Goal: Information Seeking & Learning: Learn about a topic

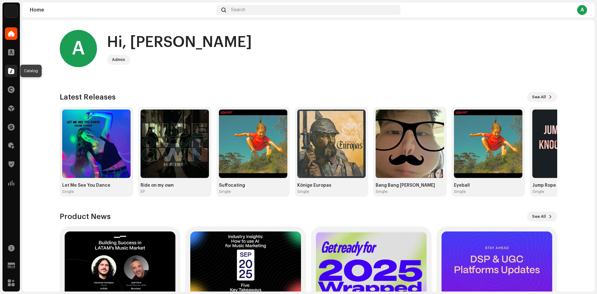
click at [12, 70] on span at bounding box center [11, 70] width 6 height 5
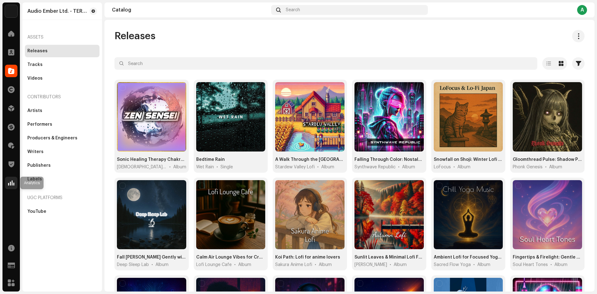
click at [12, 183] on span at bounding box center [11, 182] width 6 height 5
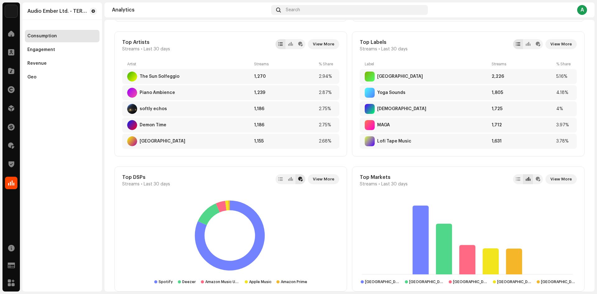
scroll to position [373, 0]
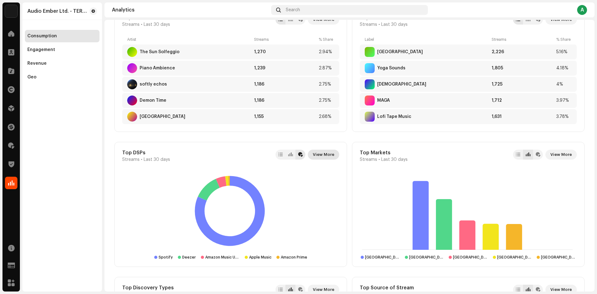
click at [330, 157] on span "View More" at bounding box center [323, 154] width 21 height 12
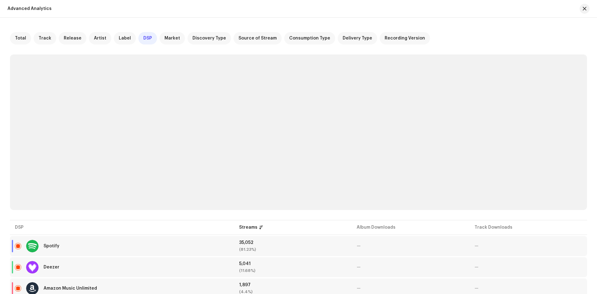
scroll to position [93, 0]
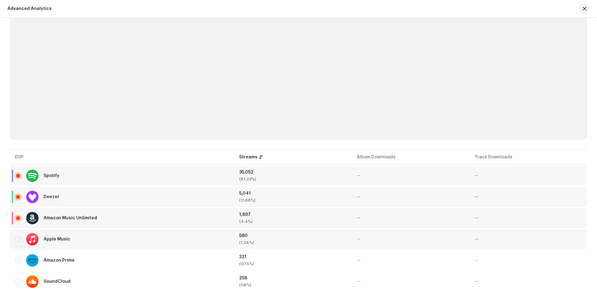
click at [58, 238] on div "Apple Music" at bounding box center [57, 239] width 27 height 4
click at [29, 238] on div at bounding box center [32, 239] width 12 height 12
click at [17, 241] on input "checkbox" at bounding box center [18, 239] width 6 height 6
checkbox input "true"
click at [31, 241] on div at bounding box center [32, 239] width 12 height 12
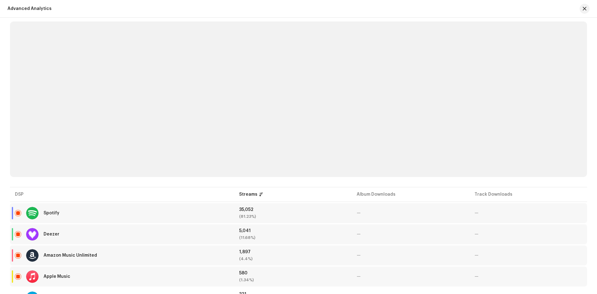
scroll to position [0, 0]
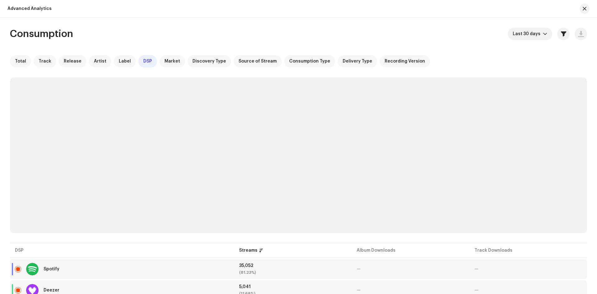
click at [583, 10] on span "button" at bounding box center [585, 8] width 4 height 5
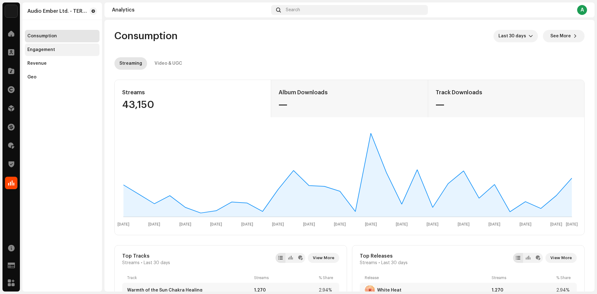
click at [56, 53] on div "Engagement" at bounding box center [62, 50] width 75 height 12
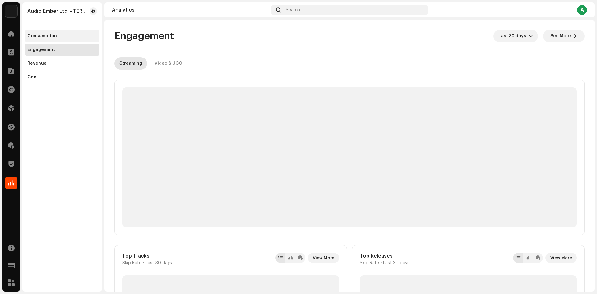
click at [49, 34] on div "Consumption" at bounding box center [42, 36] width 30 height 5
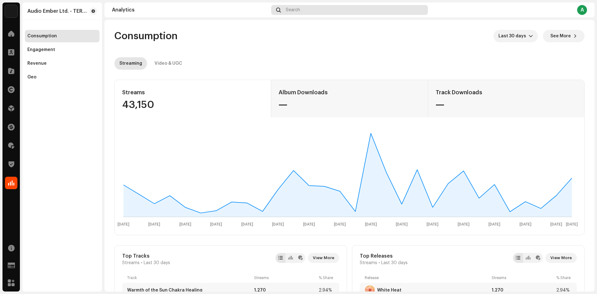
click at [333, 10] on div "Search" at bounding box center [349, 10] width 157 height 10
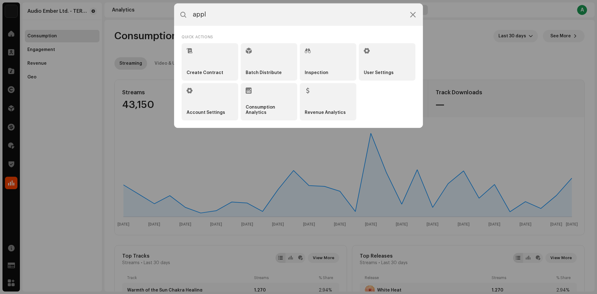
type input "apple"
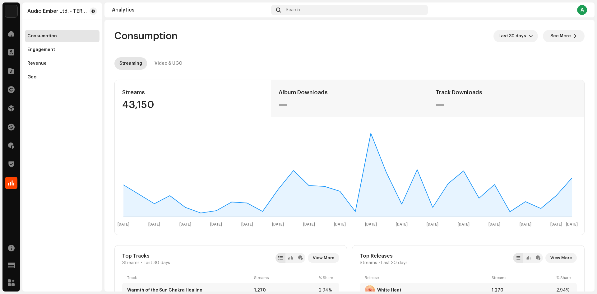
scroll to position [187, 0]
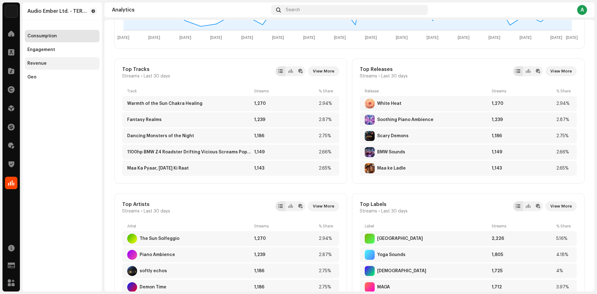
click at [58, 62] on div "Revenue" at bounding box center [62, 63] width 70 height 5
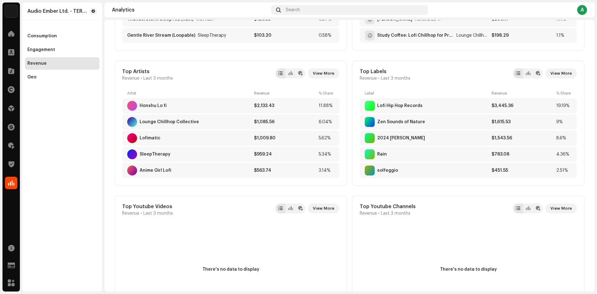
scroll to position [342, 0]
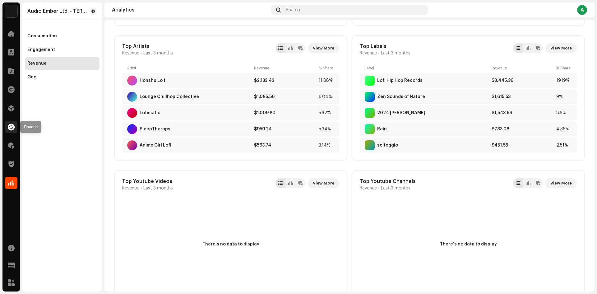
click at [13, 128] on span at bounding box center [11, 126] width 7 height 5
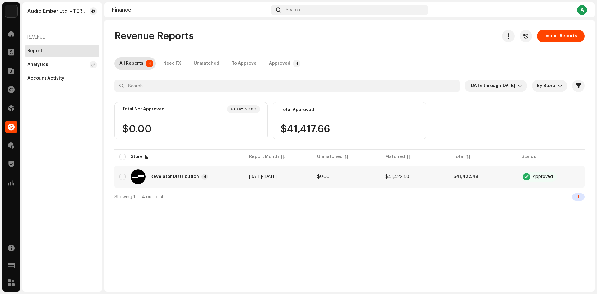
click at [314, 179] on td "$0.00" at bounding box center [346, 176] width 68 height 22
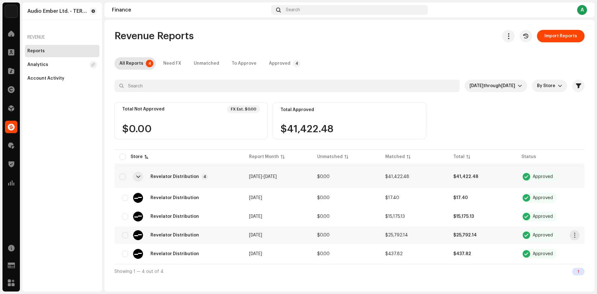
click at [411, 234] on td "$25,792.14" at bounding box center [414, 234] width 68 height 17
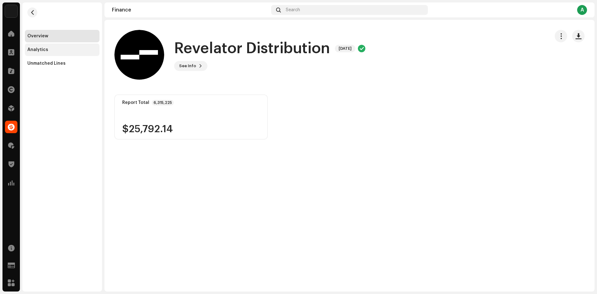
click at [67, 53] on div "Analytics" at bounding box center [62, 50] width 75 height 12
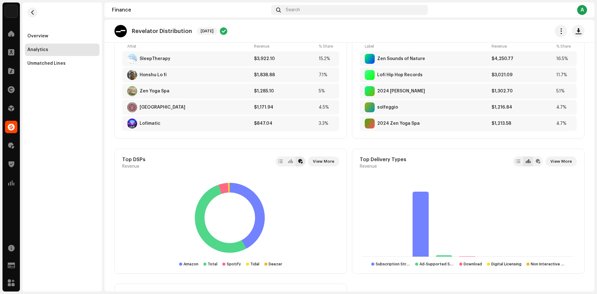
scroll to position [204, 0]
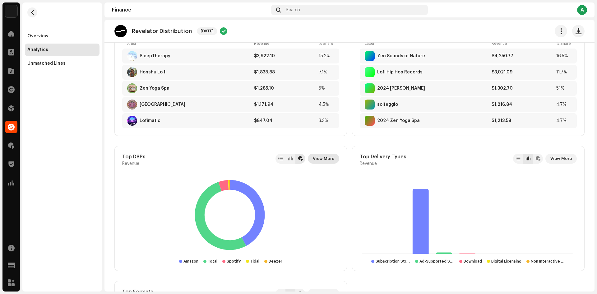
click at [319, 163] on span "View More" at bounding box center [323, 158] width 21 height 12
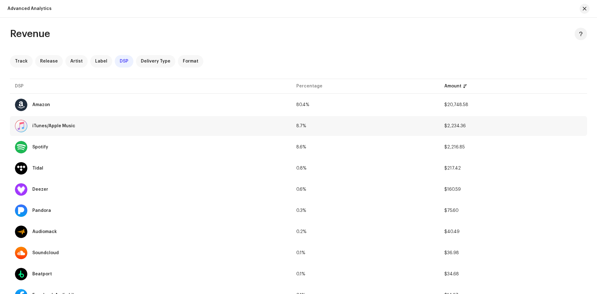
click at [59, 125] on div "iTunes/Apple Music" at bounding box center [53, 126] width 43 height 4
click at [580, 9] on button "button" at bounding box center [585, 9] width 10 height 10
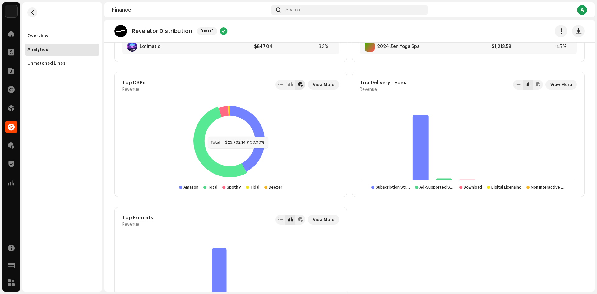
scroll to position [280, 0]
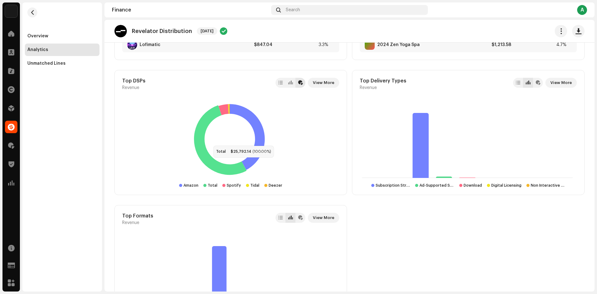
click at [207, 163] on icon at bounding box center [220, 140] width 53 height 70
click at [285, 85] on div at bounding box center [290, 83] width 10 height 10
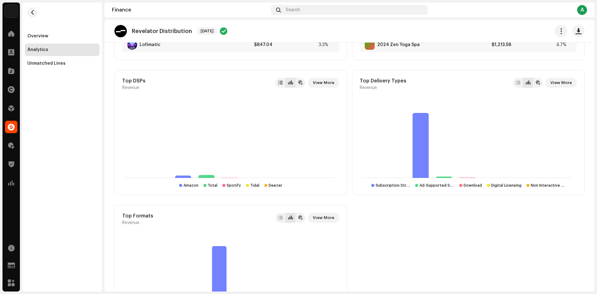
click at [281, 84] on div at bounding box center [280, 82] width 4 height 5
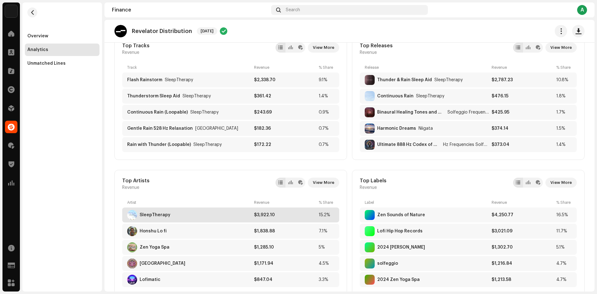
scroll to position [17, 0]
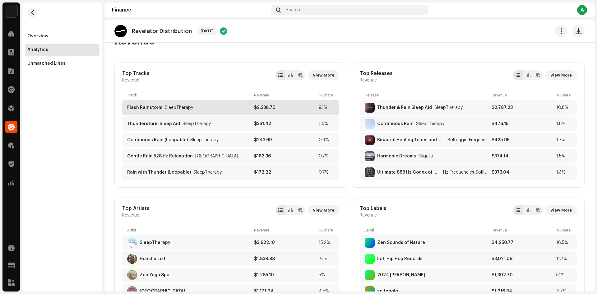
click at [196, 109] on div "Flash Rainstorm SleepTherapy" at bounding box center [189, 107] width 124 height 5
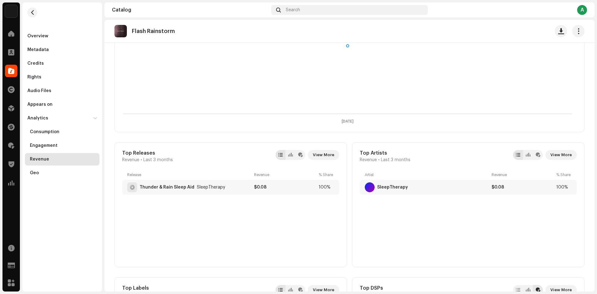
scroll to position [134, 0]
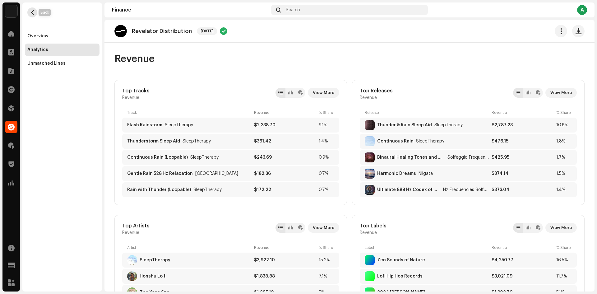
click at [34, 11] on span "button" at bounding box center [32, 12] width 5 height 5
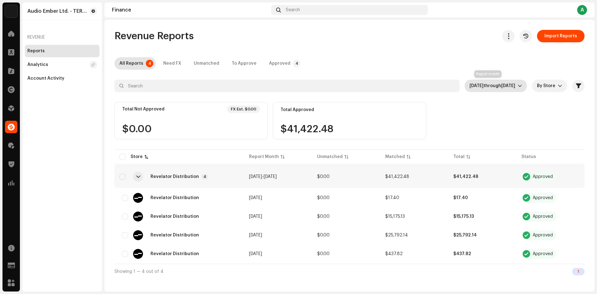
click at [515, 81] on span "Aug 2025 through Oct 2025" at bounding box center [493, 86] width 48 height 12
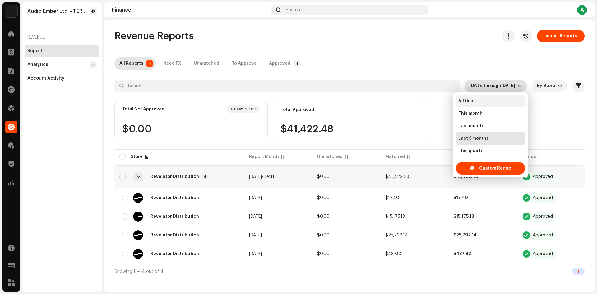
click at [473, 98] on span "All time" at bounding box center [466, 101] width 16 height 6
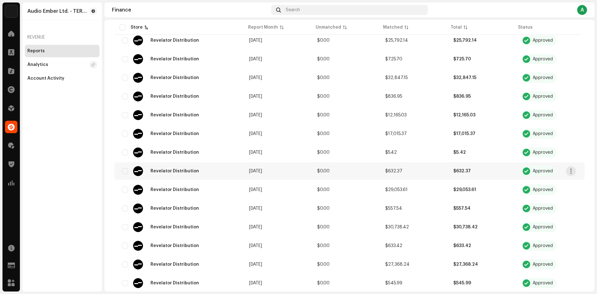
scroll to position [435, 0]
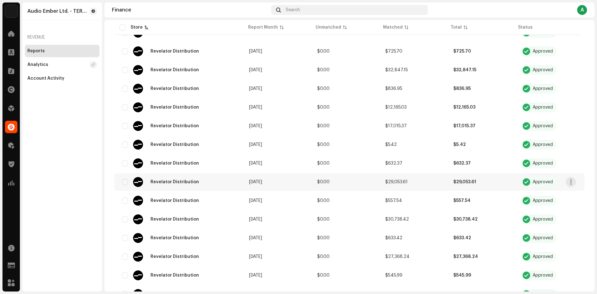
click at [421, 179] on td "$29,053.61" at bounding box center [414, 181] width 68 height 17
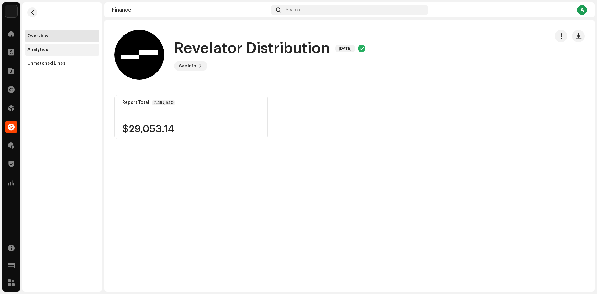
click at [64, 50] on div "Analytics" at bounding box center [62, 49] width 70 height 5
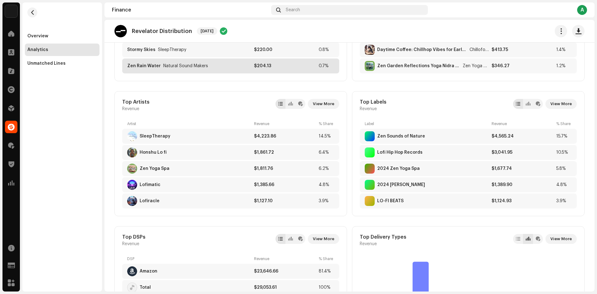
scroll to position [249, 0]
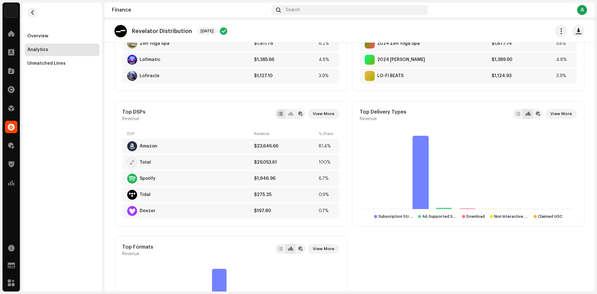
click at [146, 160] on div "Total" at bounding box center [145, 162] width 11 height 5
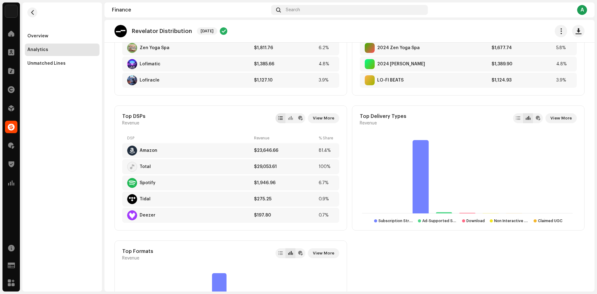
scroll to position [235, 0]
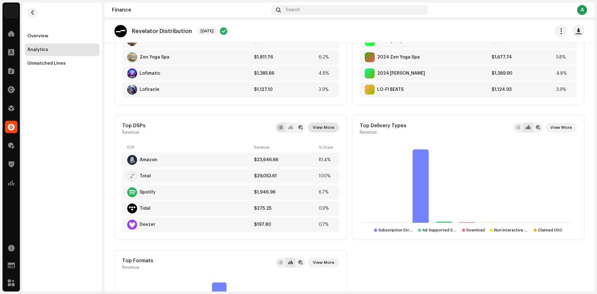
click at [323, 130] on span "View More" at bounding box center [323, 127] width 21 height 12
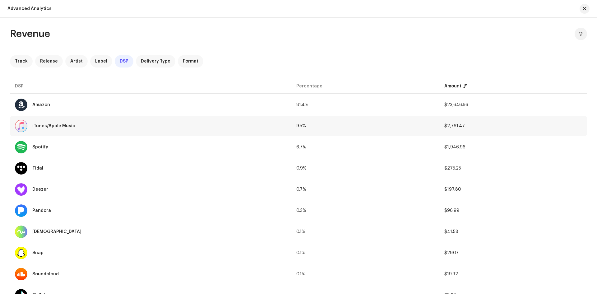
click at [36, 126] on div "iTunes/Apple Music" at bounding box center [53, 126] width 43 height 4
drag, startPoint x: 584, startPoint y: 9, endPoint x: 580, endPoint y: 11, distance: 4.9
click at [584, 10] on span "button" at bounding box center [585, 8] width 4 height 5
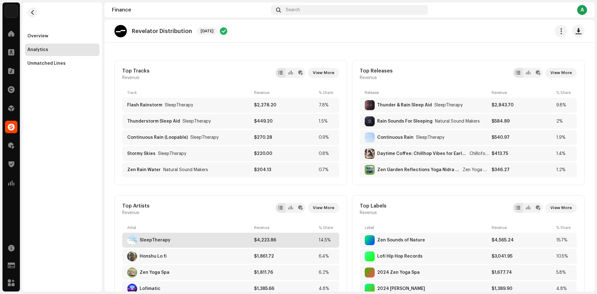
scroll to position [93, 0]
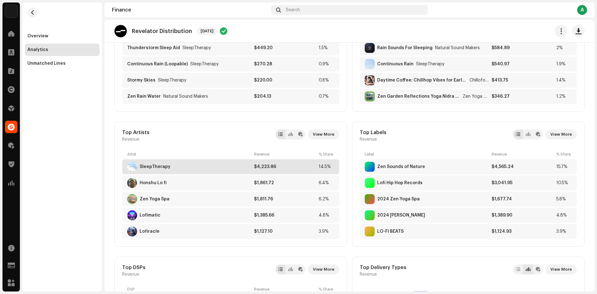
click at [190, 168] on div "SleepTherapy" at bounding box center [189, 167] width 124 height 10
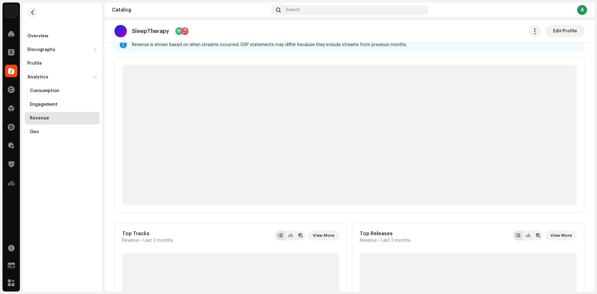
click at [176, 163] on div at bounding box center [349, 134] width 470 height 155
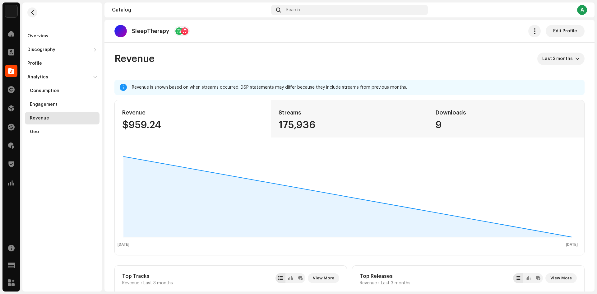
drag, startPoint x: 129, startPoint y: 32, endPoint x: 173, endPoint y: 31, distance: 44.2
click at [173, 31] on div "SleepTherapy" at bounding box center [151, 31] width 75 height 12
copy div "SleepTherapy"
click at [313, 59] on div "Revenue Last 3 months" at bounding box center [349, 59] width 470 height 12
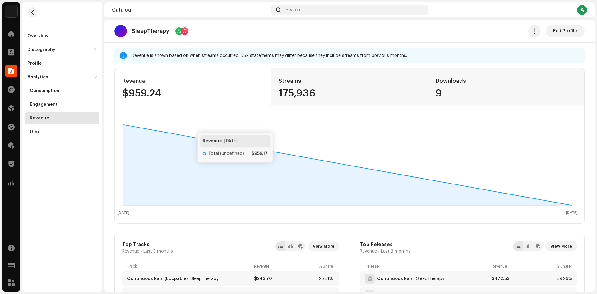
scroll to position [31, 0]
click at [35, 13] on button "button" at bounding box center [32, 12] width 10 height 10
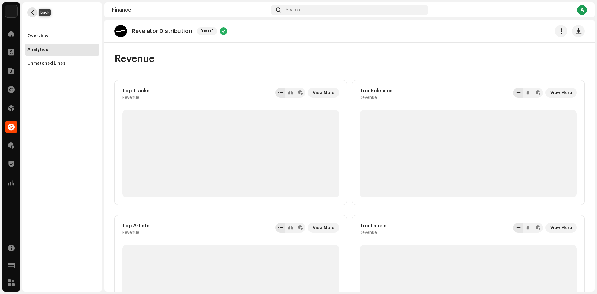
click at [35, 13] on button "button" at bounding box center [32, 12] width 10 height 10
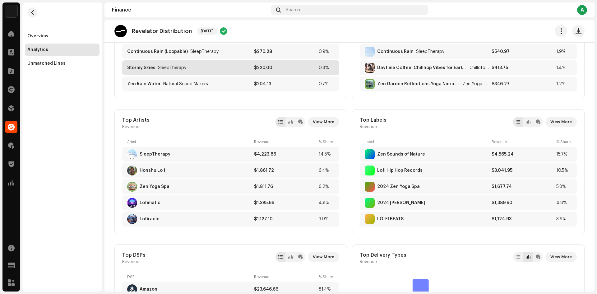
scroll to position [124, 0]
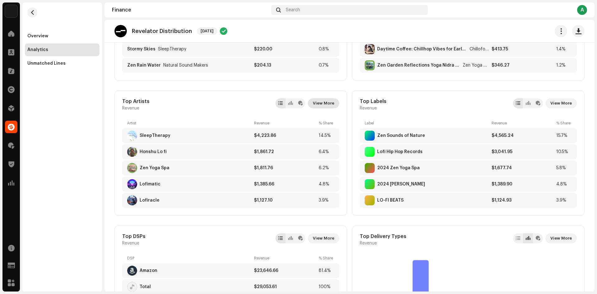
click at [320, 106] on span "View More" at bounding box center [323, 103] width 21 height 12
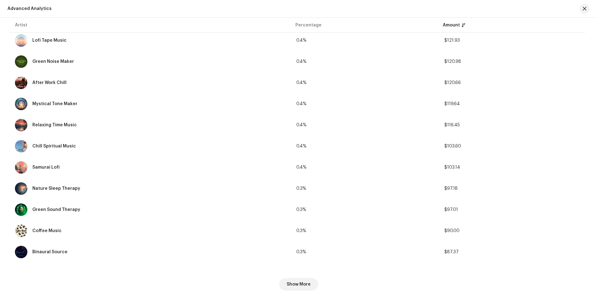
scroll to position [906, 0]
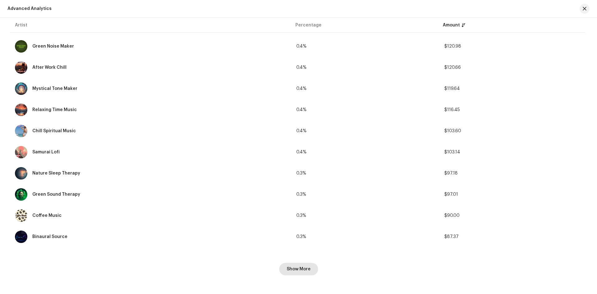
click at [308, 273] on span "Show More" at bounding box center [299, 269] width 24 height 12
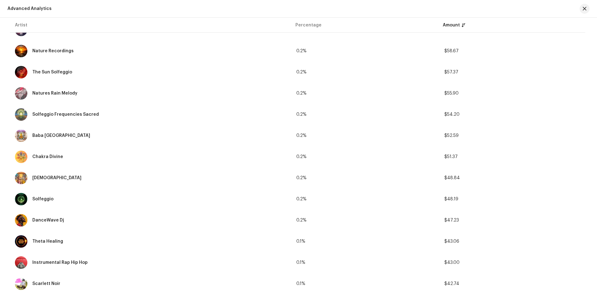
scroll to position [1403, 0]
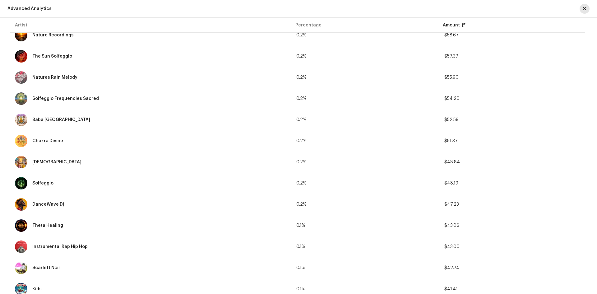
click at [585, 8] on span "button" at bounding box center [585, 8] width 4 height 5
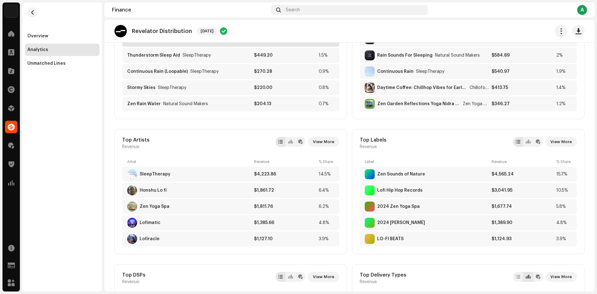
scroll to position [93, 0]
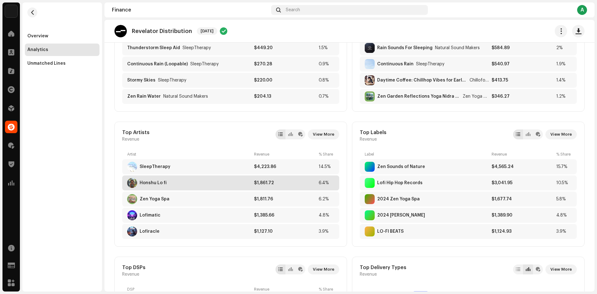
click at [185, 189] on div "Honshu Lo fi $1,861.72 6.4%" at bounding box center [230, 182] width 217 height 15
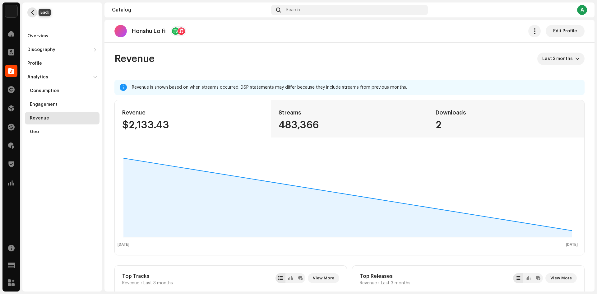
click at [32, 12] on span "button" at bounding box center [32, 12] width 5 height 5
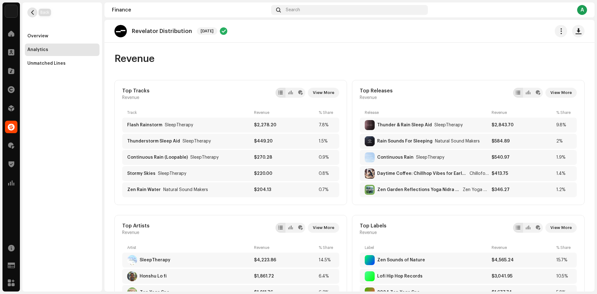
click at [32, 12] on span "button" at bounding box center [32, 12] width 5 height 5
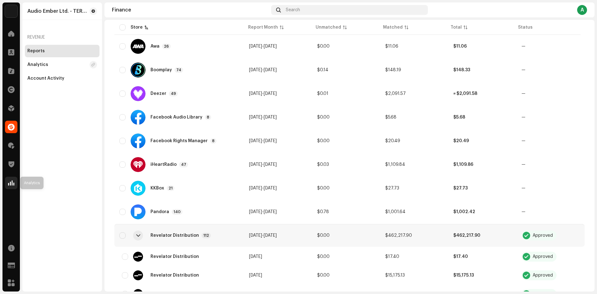
click at [13, 185] on span at bounding box center [11, 182] width 6 height 5
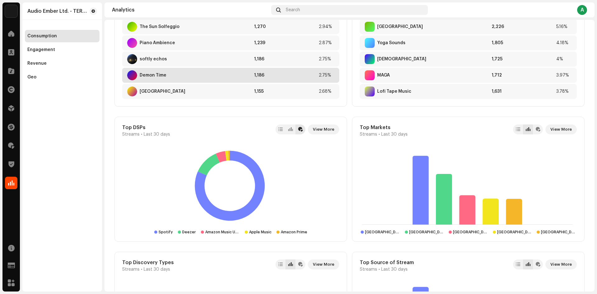
scroll to position [404, 0]
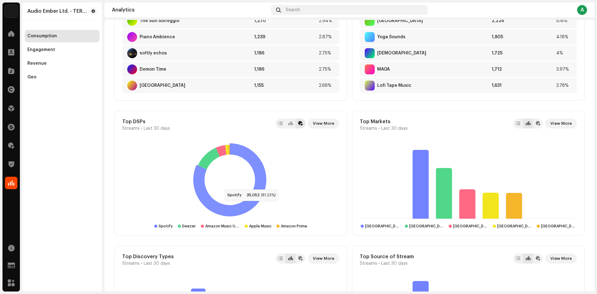
click at [219, 207] on icon at bounding box center [229, 179] width 73 height 73
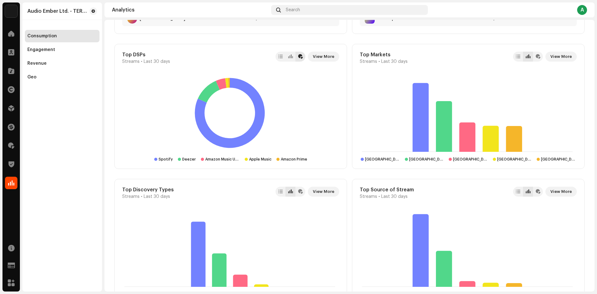
scroll to position [466, 0]
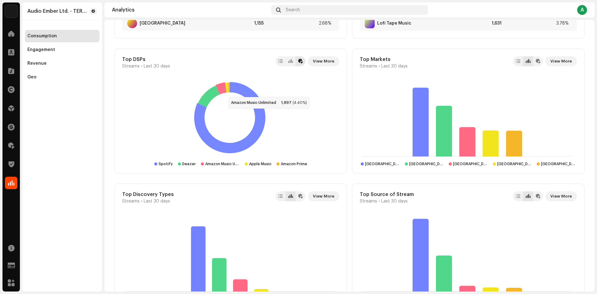
click at [211, 91] on icon at bounding box center [209, 96] width 22 height 22
click at [317, 60] on span "View More" at bounding box center [323, 61] width 21 height 12
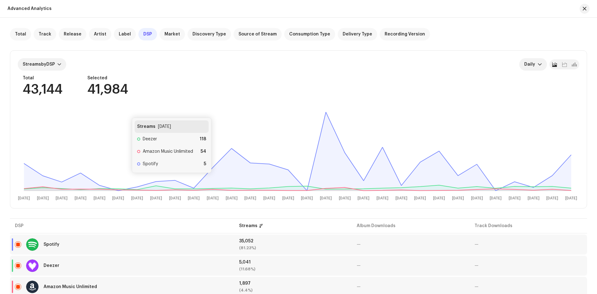
scroll to position [93, 0]
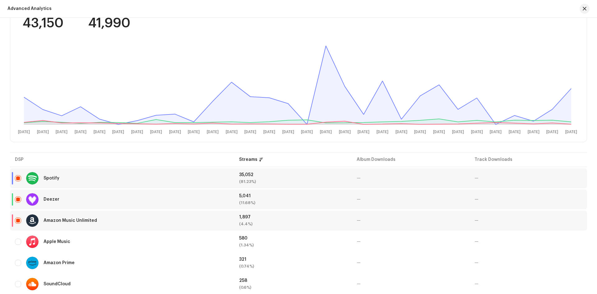
click at [57, 219] on div "Amazon Music Unlimited" at bounding box center [70, 220] width 53 height 4
click at [29, 219] on div at bounding box center [32, 220] width 12 height 12
click at [21, 199] on div "Deezer" at bounding box center [122, 199] width 214 height 12
click at [19, 197] on input "checkbox" at bounding box center [18, 199] width 6 height 6
checkbox input "false"
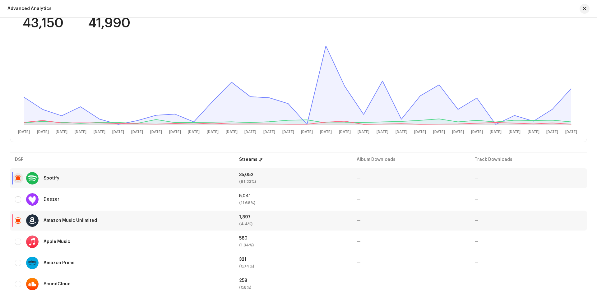
click at [16, 175] on input "Row Selected" at bounding box center [18, 178] width 6 height 6
checkbox input "false"
click at [72, 219] on div "Amazon Music Unlimited" at bounding box center [70, 220] width 53 height 4
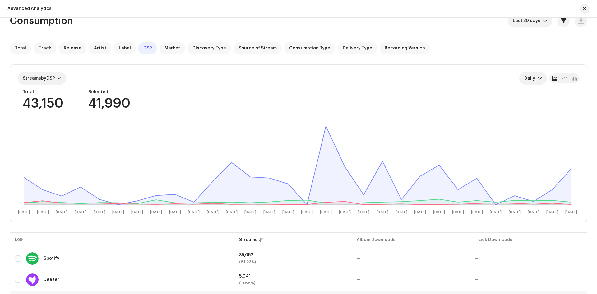
scroll to position [0, 0]
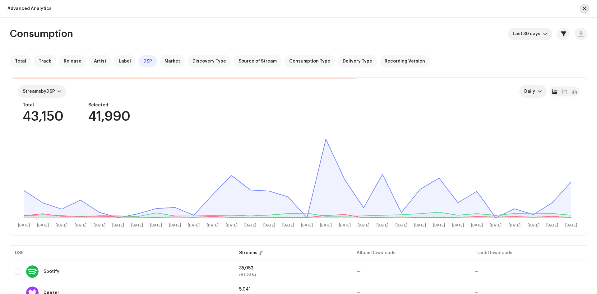
click at [583, 8] on span "button" at bounding box center [585, 8] width 4 height 5
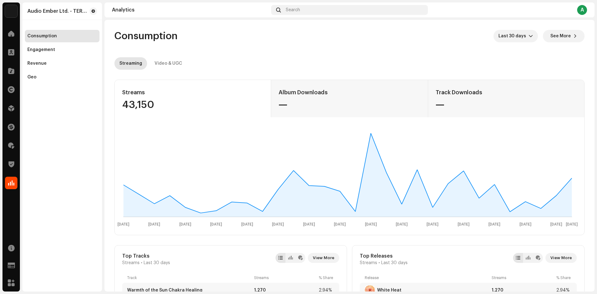
click at [580, 10] on div "A" at bounding box center [582, 10] width 10 height 10
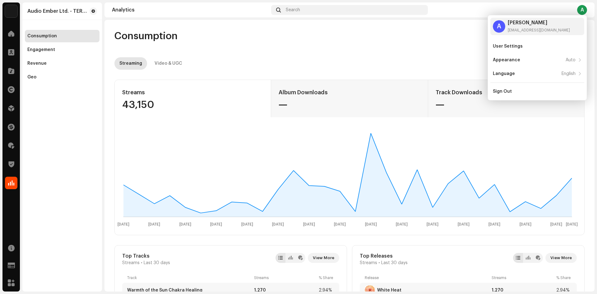
click at [335, 34] on div "Consumption Last 30 days See More" at bounding box center [349, 36] width 470 height 12
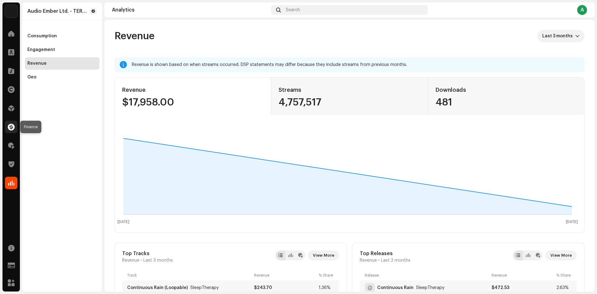
click at [13, 124] on span at bounding box center [11, 126] width 7 height 5
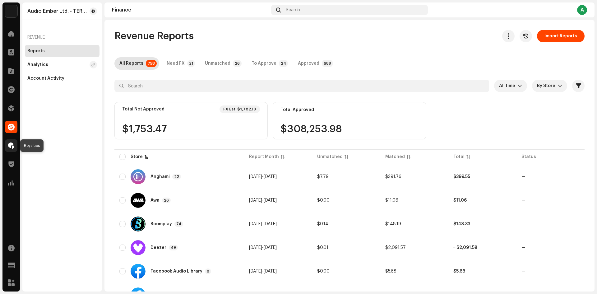
click at [12, 150] on div at bounding box center [11, 145] width 12 height 12
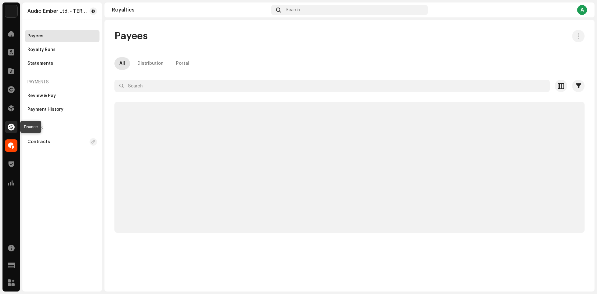
click at [12, 128] on span at bounding box center [11, 126] width 7 height 5
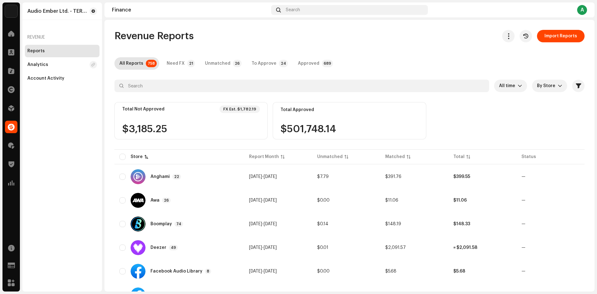
click at [136, 67] on div "All Reports" at bounding box center [131, 63] width 24 height 12
click at [62, 59] on div "Analytics" at bounding box center [62, 64] width 75 height 12
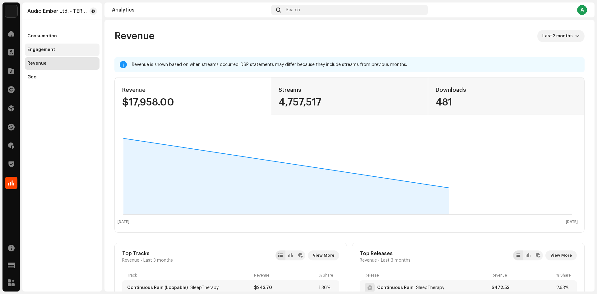
click at [49, 49] on div "Engagement" at bounding box center [41, 49] width 28 height 5
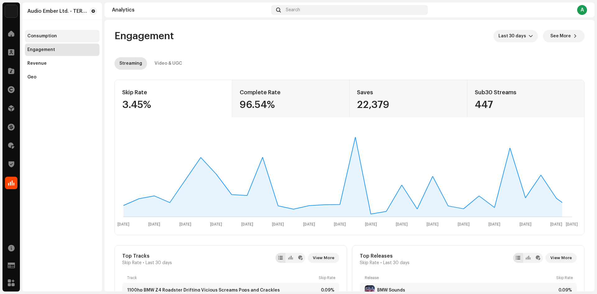
click at [48, 37] on div "Consumption" at bounding box center [42, 36] width 30 height 5
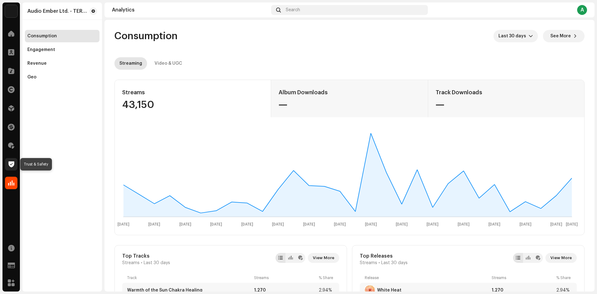
click at [13, 162] on span at bounding box center [11, 164] width 6 height 5
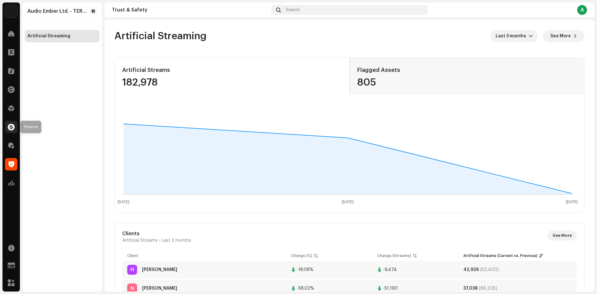
click at [14, 128] on span at bounding box center [11, 126] width 7 height 5
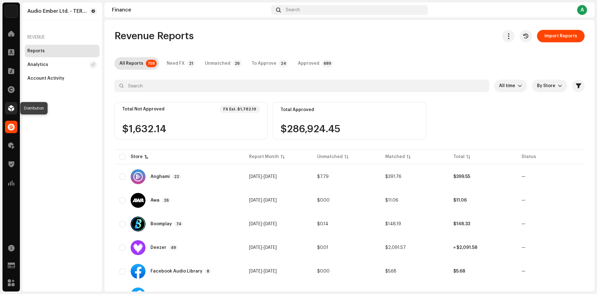
click at [10, 111] on span at bounding box center [11, 108] width 6 height 5
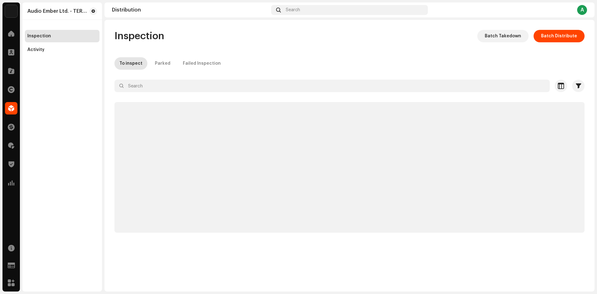
click at [13, 109] on span at bounding box center [11, 108] width 6 height 5
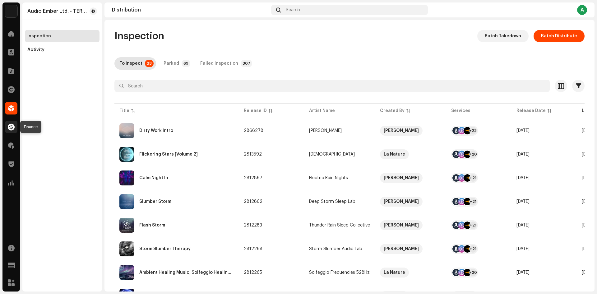
click at [14, 133] on div at bounding box center [11, 127] width 12 height 12
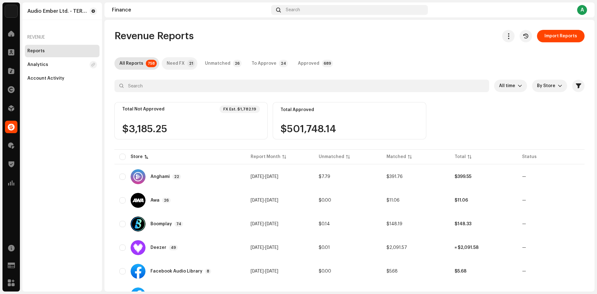
click at [169, 63] on div "Need FX" at bounding box center [176, 63] width 18 height 12
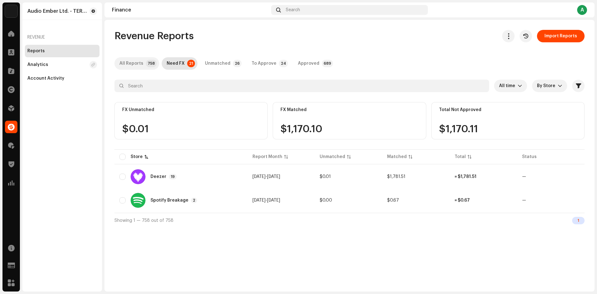
click at [141, 64] on div "All Reports" at bounding box center [131, 63] width 24 height 12
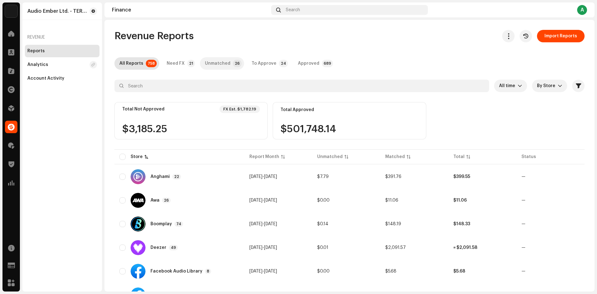
click at [215, 65] on div "Unmatched" at bounding box center [217, 63] width 25 height 12
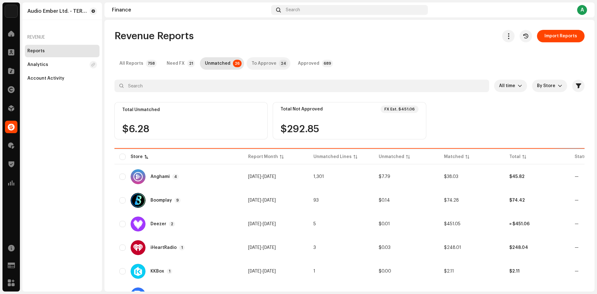
click at [259, 66] on div "To Approve" at bounding box center [264, 63] width 25 height 12
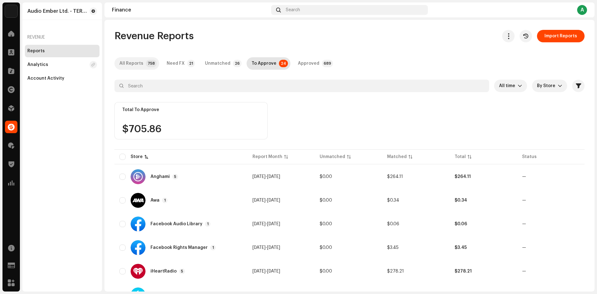
click at [133, 62] on div "All Reports" at bounding box center [131, 63] width 24 height 12
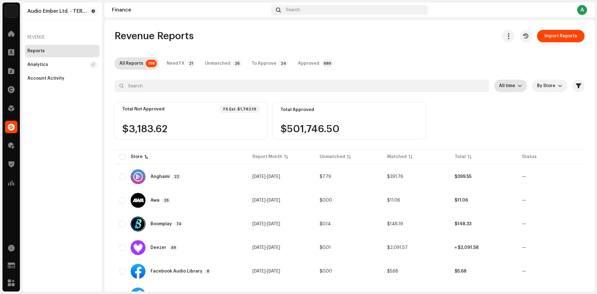
click at [518, 85] on icon "dropdown trigger" at bounding box center [520, 86] width 4 height 4
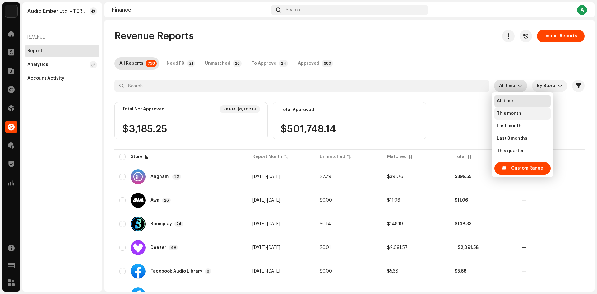
click at [515, 116] on span "This month" at bounding box center [509, 113] width 24 height 6
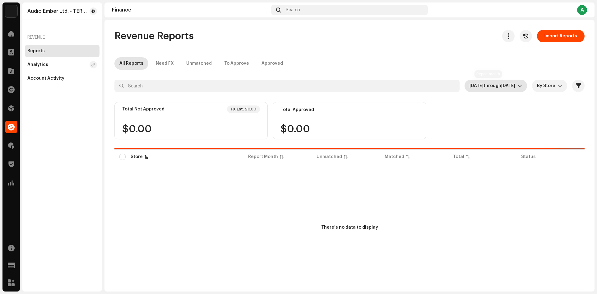
click at [508, 91] on span "Oct 2025 through Oct 2025" at bounding box center [493, 86] width 48 height 12
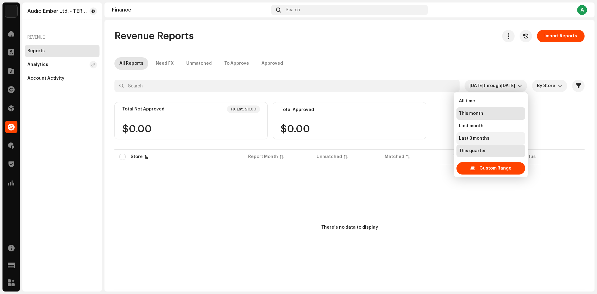
click at [496, 139] on li "Last 3 months" at bounding box center [490, 138] width 69 height 12
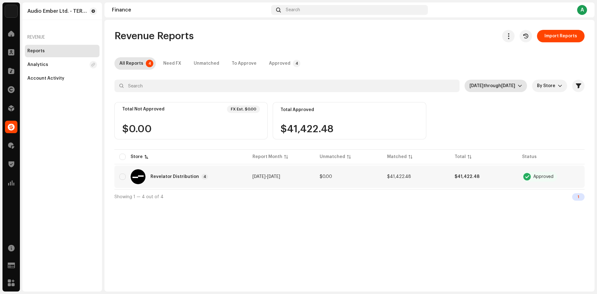
click at [233, 175] on div "Revelator Distribution 4" at bounding box center [180, 176] width 123 height 15
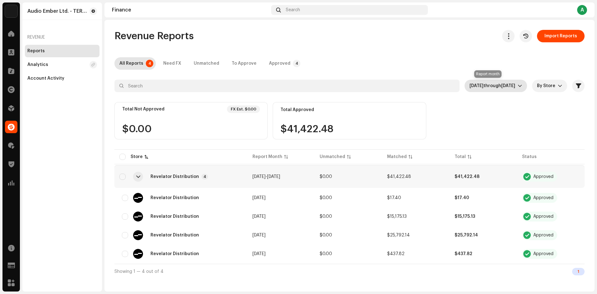
click at [510, 86] on span "Oct 2025" at bounding box center [508, 86] width 14 height 4
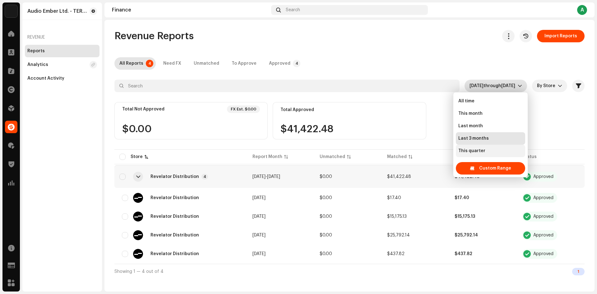
click at [486, 149] on li "This quarter" at bounding box center [490, 151] width 69 height 12
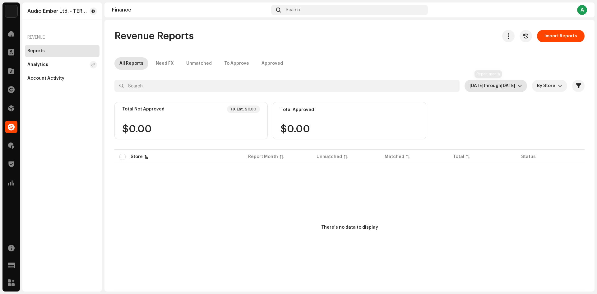
click at [483, 87] on span "through" at bounding box center [492, 86] width 18 height 4
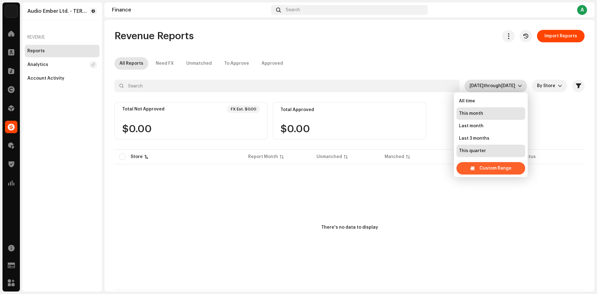
scroll to position [10, 0]
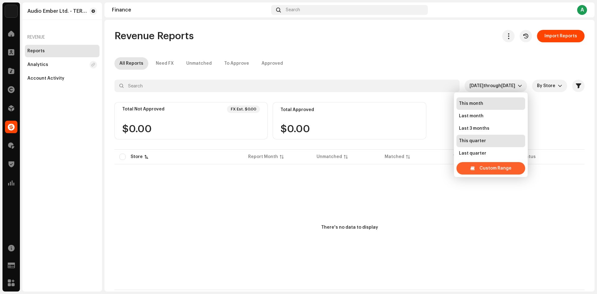
click at [494, 168] on span "Custom Range" at bounding box center [495, 168] width 32 height 12
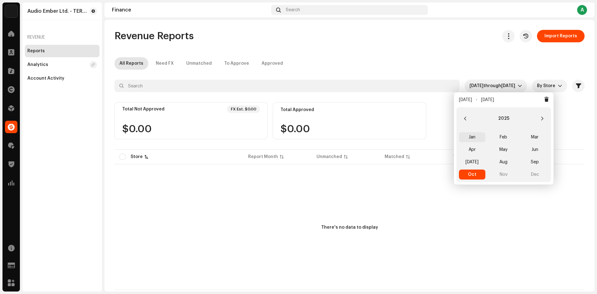
click at [472, 140] on span "Jan" at bounding box center [472, 137] width 26 height 10
click at [527, 159] on span "Sep" at bounding box center [535, 162] width 26 height 10
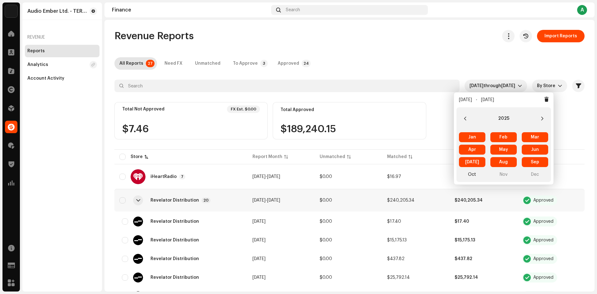
click at [367, 109] on div "Total Approved" at bounding box center [349, 109] width 138 height 5
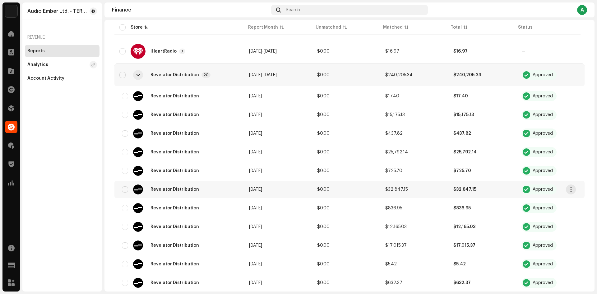
scroll to position [124, 0]
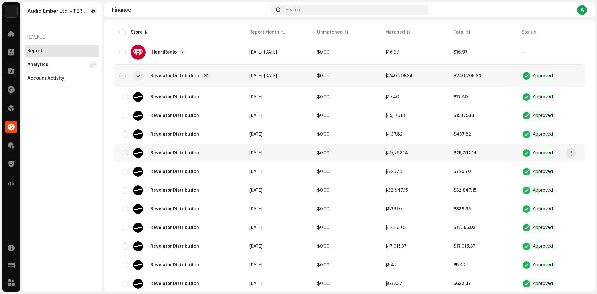
click at [240, 151] on td "Revelator Distribution" at bounding box center [179, 152] width 130 height 17
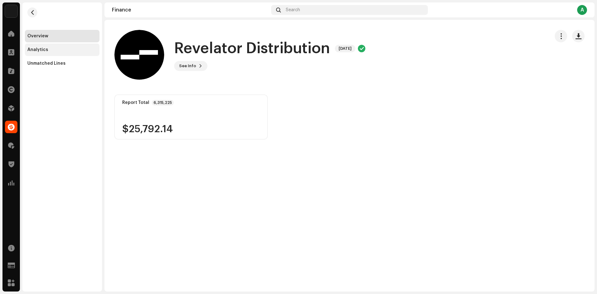
click at [45, 47] on div "Analytics" at bounding box center [62, 50] width 75 height 12
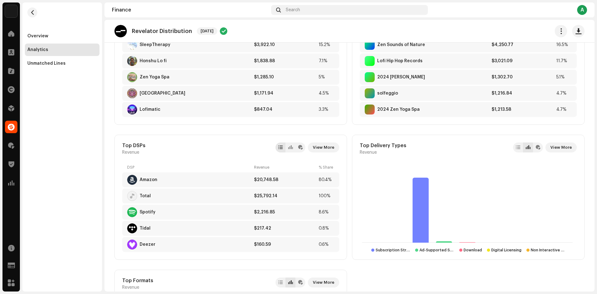
scroll to position [218, 0]
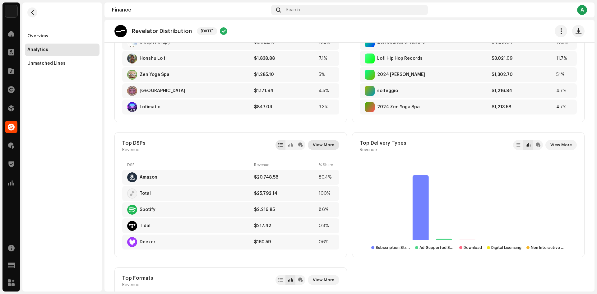
click at [314, 145] on span "View More" at bounding box center [323, 145] width 21 height 12
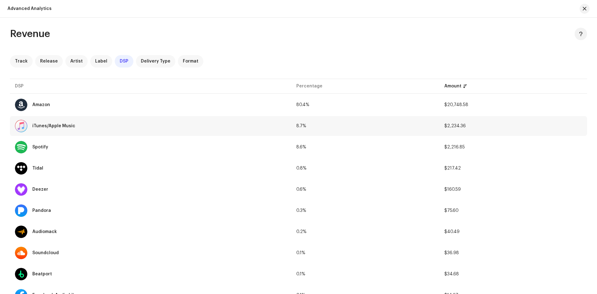
drag, startPoint x: 447, startPoint y: 127, endPoint x: 474, endPoint y: 125, distance: 27.1
click at [474, 125] on tr "iTunes/Apple Music 8.7% $2,234.36" at bounding box center [298, 126] width 577 height 20
copy tr "$2,234.36"
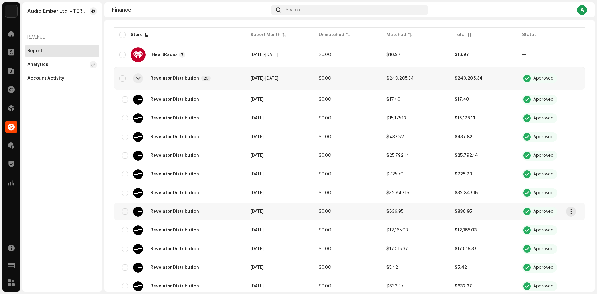
scroll to position [124, 0]
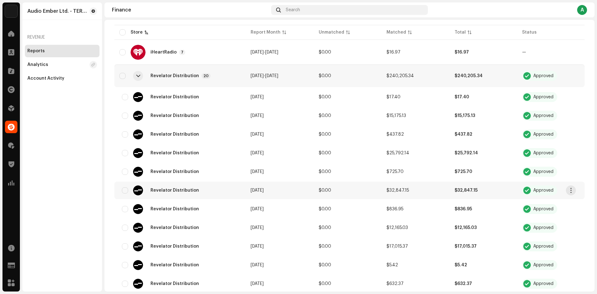
click at [350, 190] on td "$0.00" at bounding box center [348, 190] width 68 height 17
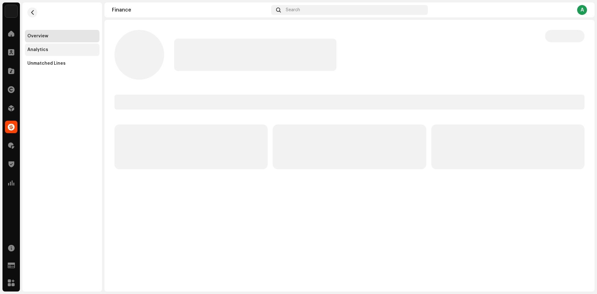
click at [74, 53] on div "Analytics" at bounding box center [62, 50] width 75 height 12
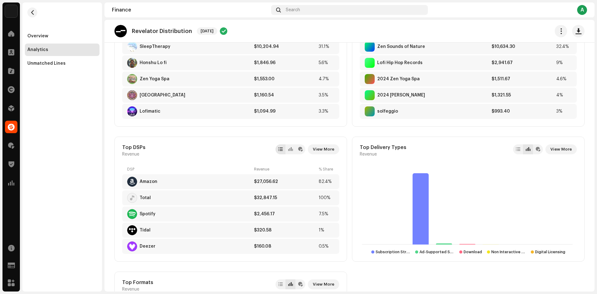
scroll to position [218, 0]
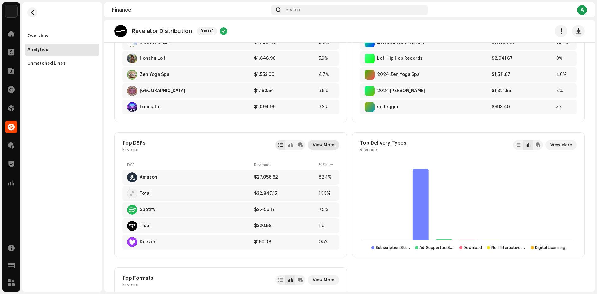
click at [326, 146] on span "View More" at bounding box center [323, 145] width 21 height 12
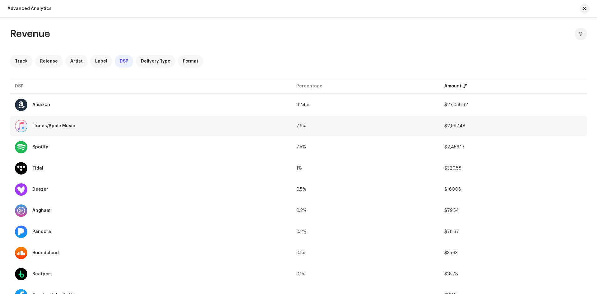
drag, startPoint x: 435, startPoint y: 122, endPoint x: 474, endPoint y: 126, distance: 39.1
click at [473, 126] on tr "iTunes/Apple Music 7.9% $2,597.48" at bounding box center [298, 126] width 577 height 20
copy tr "$2,597.48"
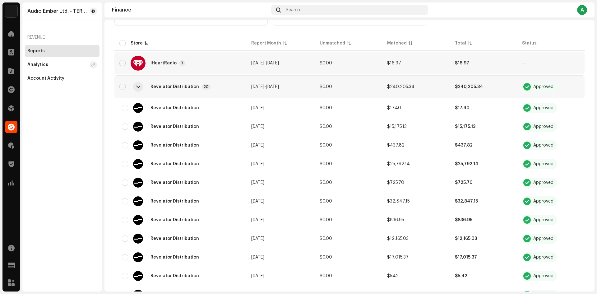
scroll to position [155, 0]
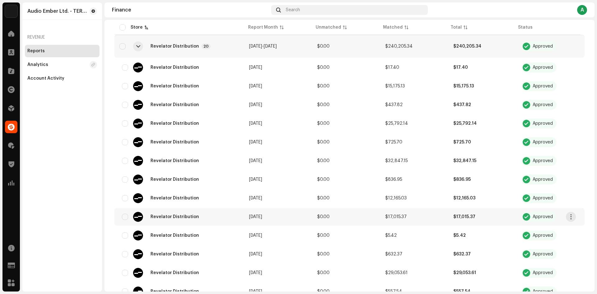
click at [228, 212] on div "Revelator Distribution" at bounding box center [179, 217] width 120 height 10
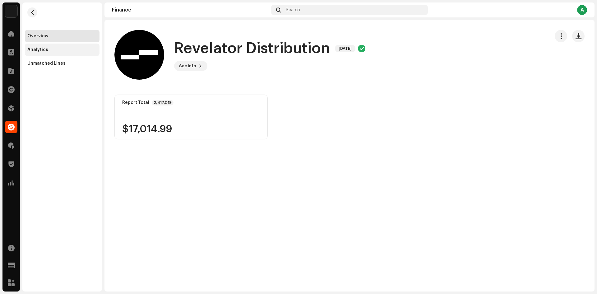
click at [53, 50] on div "Analytics" at bounding box center [62, 49] width 70 height 5
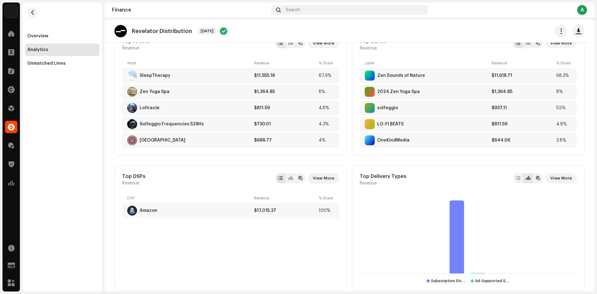
scroll to position [187, 0]
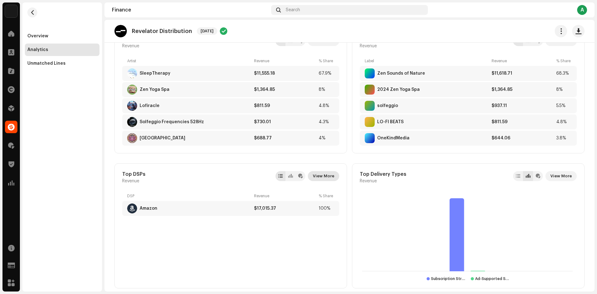
click at [324, 173] on span "View More" at bounding box center [323, 176] width 21 height 12
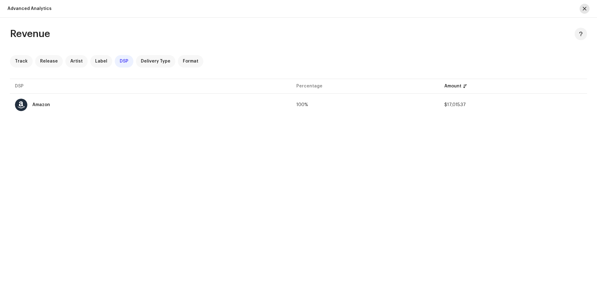
click at [581, 10] on button "button" at bounding box center [585, 9] width 10 height 10
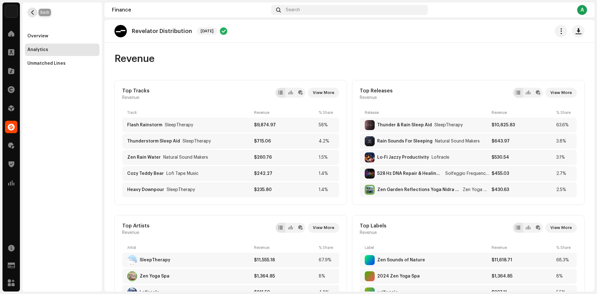
click at [31, 13] on span "button" at bounding box center [32, 12] width 5 height 5
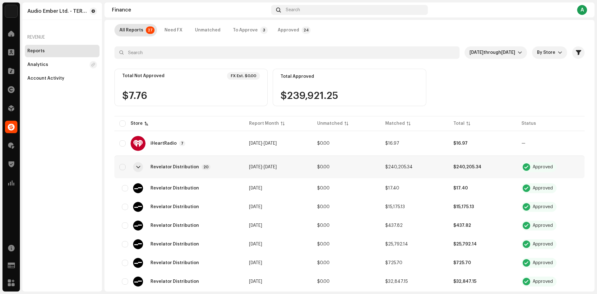
scroll to position [124, 0]
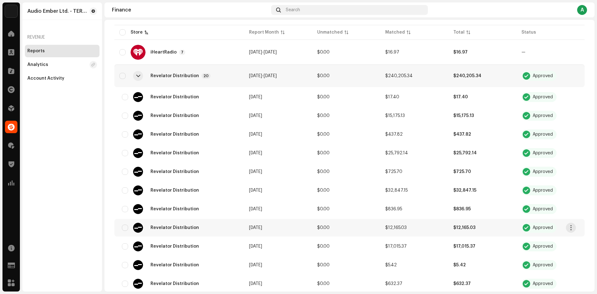
click at [334, 225] on td "$0.00" at bounding box center [346, 227] width 68 height 17
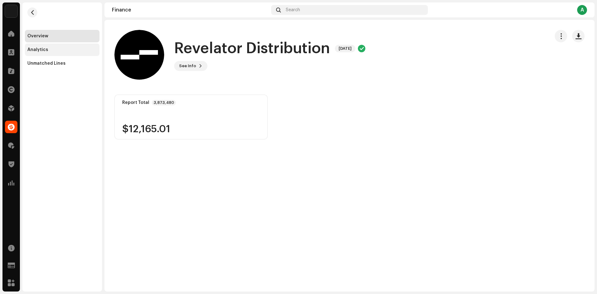
click at [47, 47] on div "Analytics" at bounding box center [62, 49] width 70 height 5
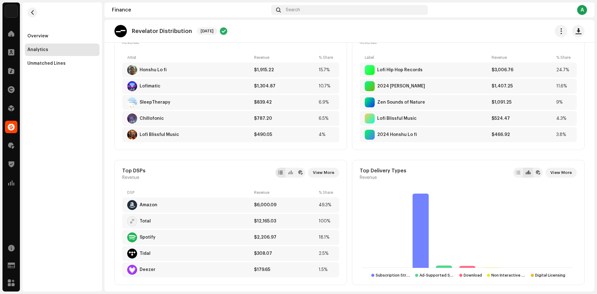
scroll to position [192, 0]
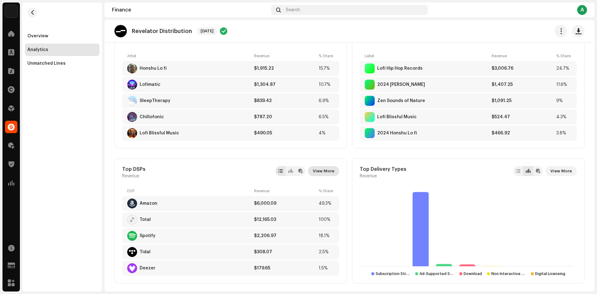
click at [323, 169] on span "View More" at bounding box center [323, 171] width 21 height 12
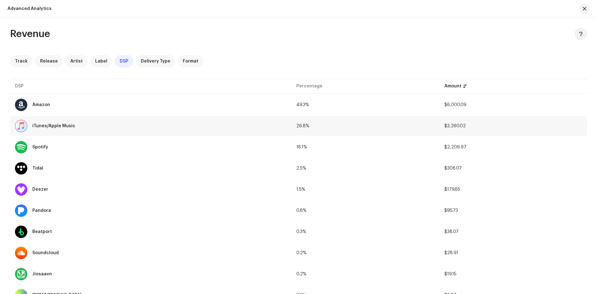
drag, startPoint x: 421, startPoint y: 124, endPoint x: 467, endPoint y: 125, distance: 46.3
click at [467, 125] on tr "iTunes/Apple Music 26.8% $3,260.02" at bounding box center [298, 126] width 577 height 20
copy tr "$3,260.02"
click at [584, 11] on span "button" at bounding box center [585, 8] width 4 height 5
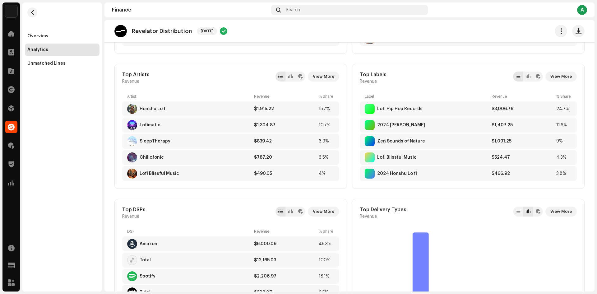
scroll to position [80, 0]
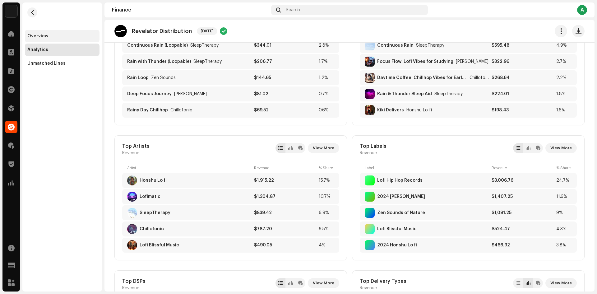
click at [47, 33] on div "Overview" at bounding box center [62, 36] width 75 height 12
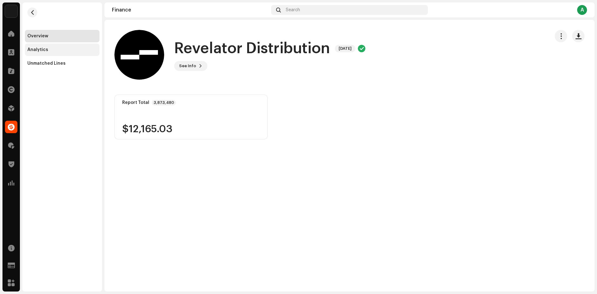
click at [58, 50] on div "Analytics" at bounding box center [62, 49] width 70 height 5
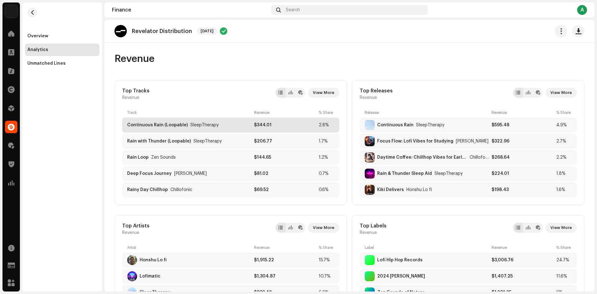
click at [215, 126] on div "Continuous Rain (Loopable) SleepTherapy" at bounding box center [189, 124] width 124 height 5
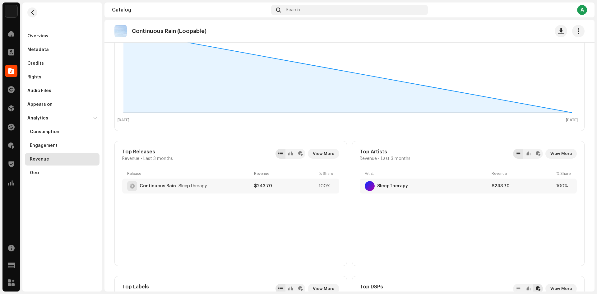
click at [38, 13] on re-m-nav-back at bounding box center [32, 15] width 15 height 27
click at [33, 12] on span "button" at bounding box center [32, 12] width 5 height 5
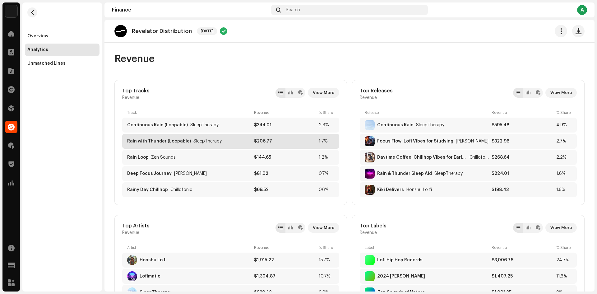
click at [214, 142] on div "SleepTherapy" at bounding box center [207, 141] width 28 height 5
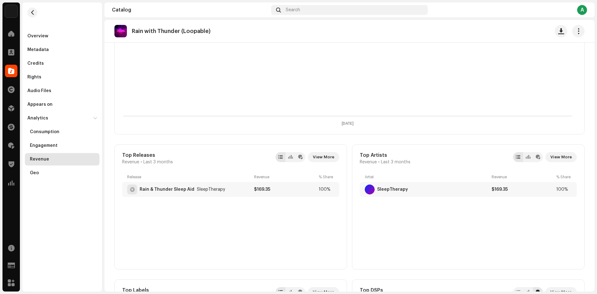
scroll to position [124, 0]
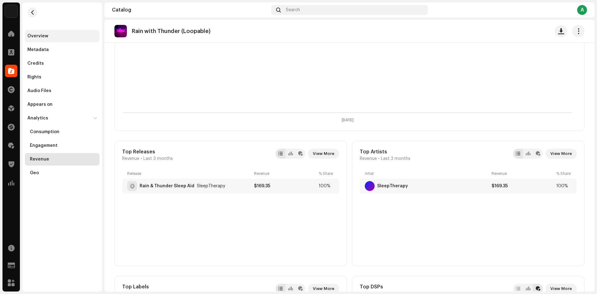
click at [47, 35] on div "Overview" at bounding box center [37, 36] width 21 height 5
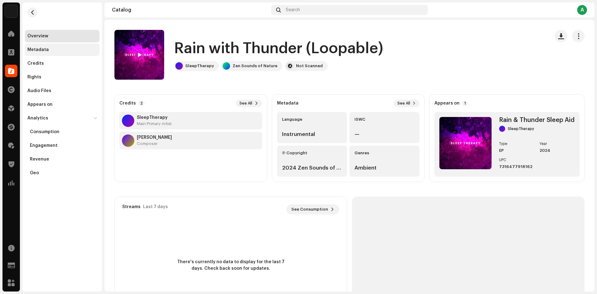
click at [74, 49] on div "Metadata" at bounding box center [62, 49] width 70 height 5
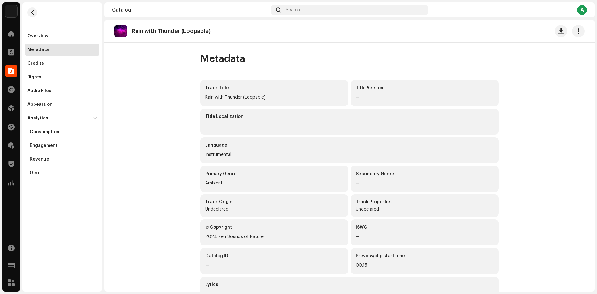
click at [246, 168] on div "Primary Genre Ambient" at bounding box center [274, 179] width 148 height 26
click at [34, 13] on span "button" at bounding box center [32, 12] width 5 height 5
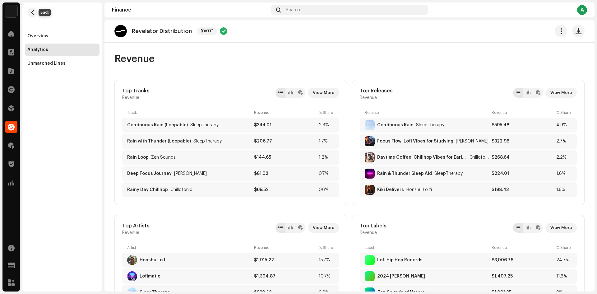
click at [34, 13] on span "button" at bounding box center [32, 12] width 5 height 5
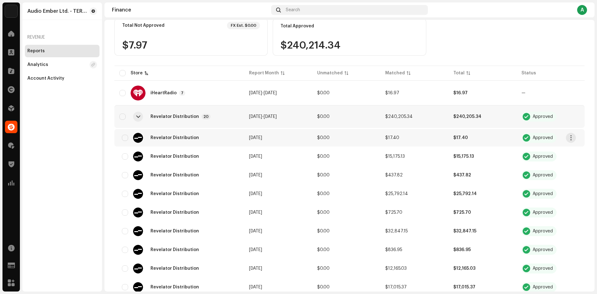
scroll to position [93, 0]
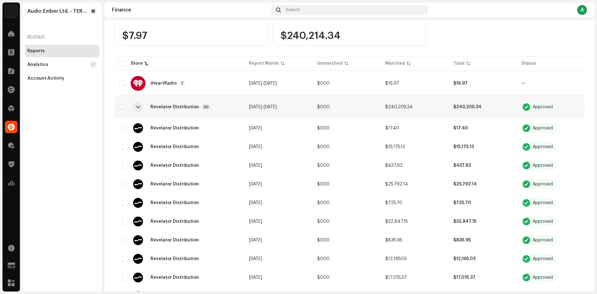
click at [139, 105] on div at bounding box center [138, 106] width 4 height 5
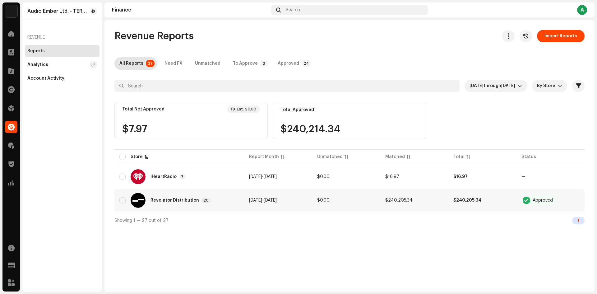
click at [299, 205] on td "Jan 2025 - Sep 2025" at bounding box center [278, 200] width 68 height 22
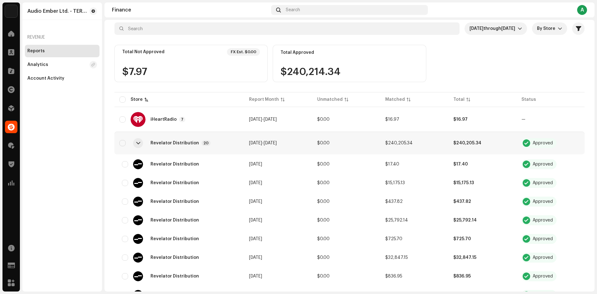
scroll to position [62, 0]
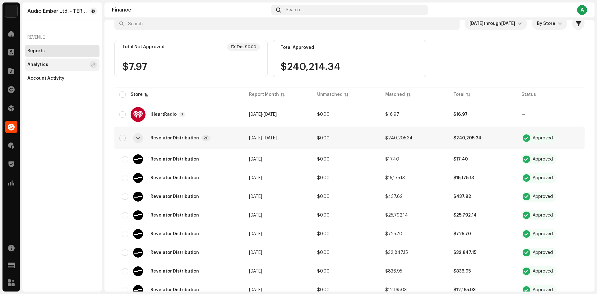
click at [65, 64] on div "Analytics" at bounding box center [57, 64] width 60 height 5
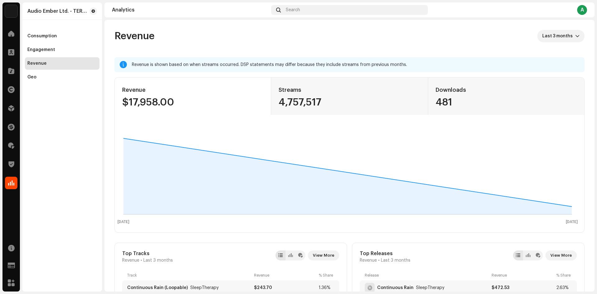
click at [14, 183] on span at bounding box center [11, 182] width 6 height 5
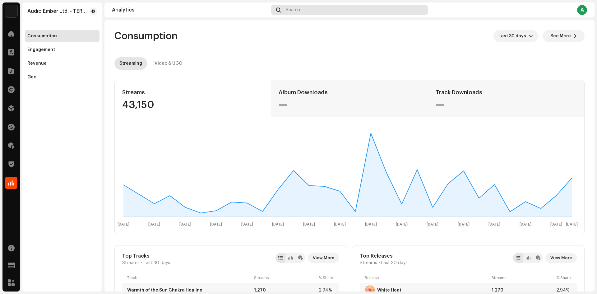
click at [317, 12] on div "Search" at bounding box center [349, 10] width 157 height 10
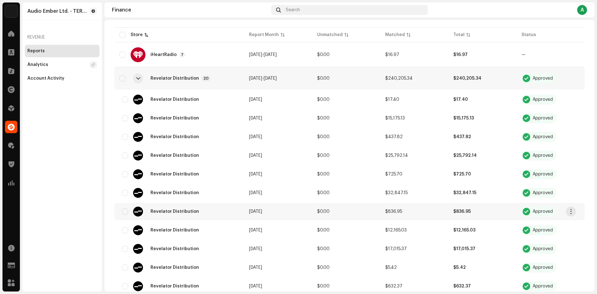
scroll to position [124, 0]
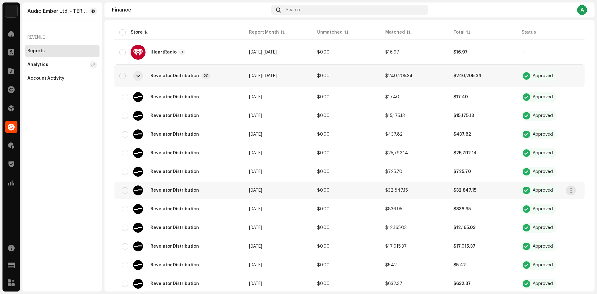
click at [355, 193] on td "$0.00" at bounding box center [346, 190] width 68 height 17
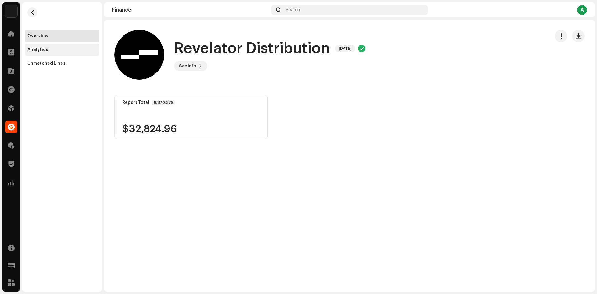
click at [68, 46] on div "Analytics" at bounding box center [62, 50] width 75 height 12
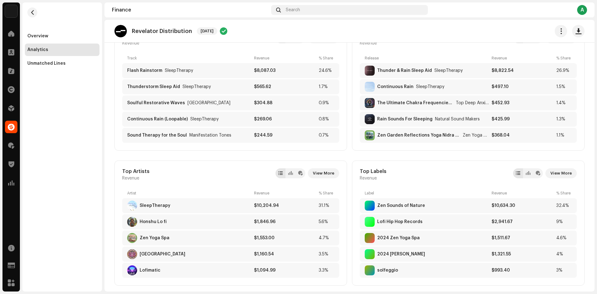
scroll to position [62, 0]
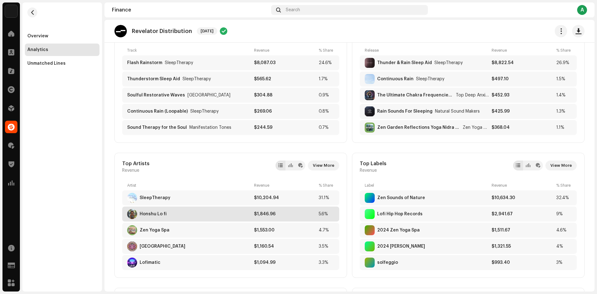
copy div "Honshu Lo fi"
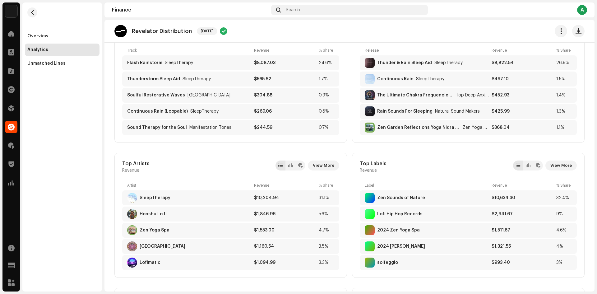
drag, startPoint x: 170, startPoint y: 214, endPoint x: 206, endPoint y: 176, distance: 53.0
click at [206, 176] on div "Top Artists Revenue View More Artist Revenue % Share SleepTherapy $10,204.94 31…" at bounding box center [230, 215] width 233 height 125
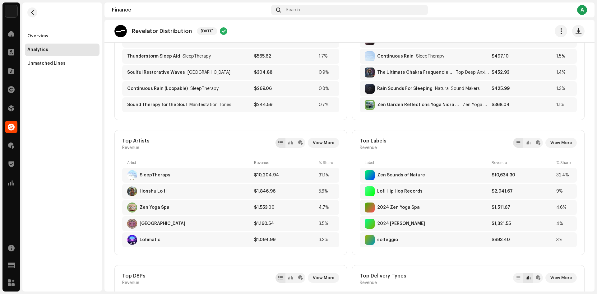
scroll to position [93, 0]
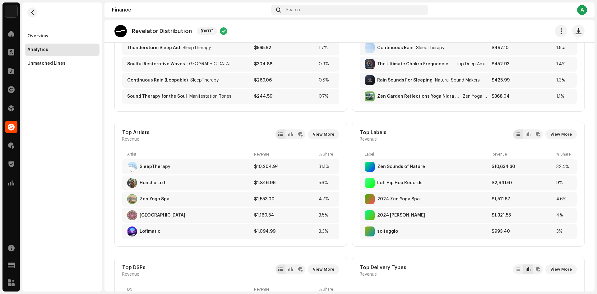
click at [85, 182] on div "Overview Analytics Unmatched Lines" at bounding box center [62, 146] width 80 height 289
click at [322, 134] on span "View More" at bounding box center [323, 134] width 21 height 12
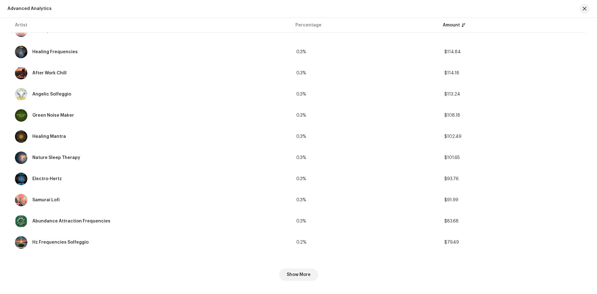
scroll to position [906, 0]
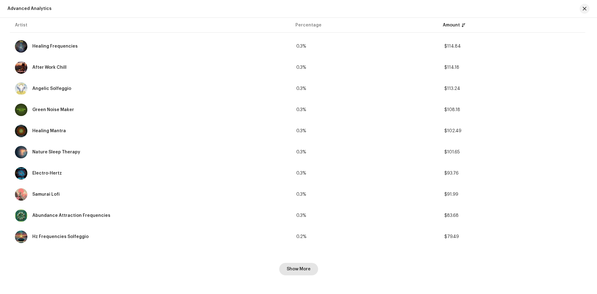
click at [298, 270] on span "Show More" at bounding box center [299, 269] width 24 height 12
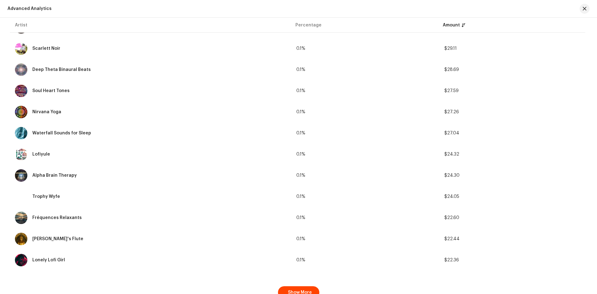
scroll to position [1963, 0]
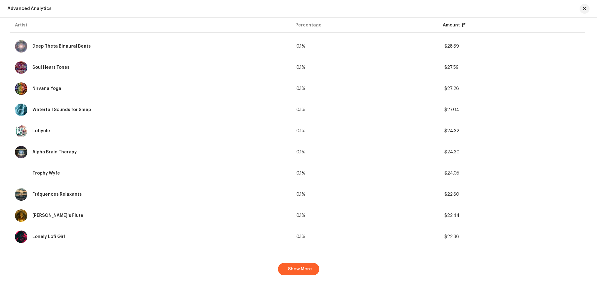
click at [298, 268] on span "Show More" at bounding box center [300, 269] width 24 height 12
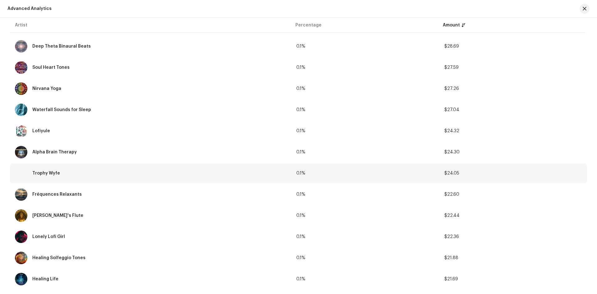
drag, startPoint x: 74, startPoint y: 173, endPoint x: 31, endPoint y: 172, distance: 43.2
click at [31, 172] on div "Trophy Wyfe" at bounding box center [150, 173] width 271 height 12
click at [43, 170] on div "Trophy Wyfe" at bounding box center [150, 173] width 271 height 12
drag, startPoint x: 63, startPoint y: 172, endPoint x: 30, endPoint y: 176, distance: 32.8
click at [30, 176] on div "Trophy Wyfe" at bounding box center [150, 173] width 271 height 12
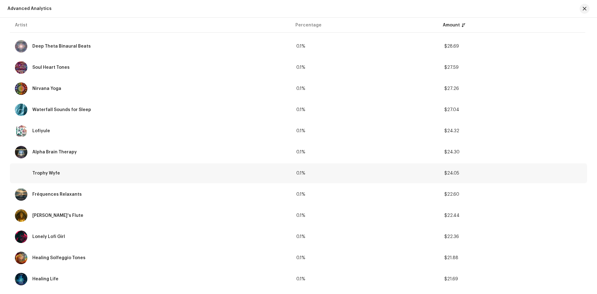
copy div "Trophy Wyfe"
click at [45, 173] on div "Trophy Wyfe" at bounding box center [46, 173] width 28 height 4
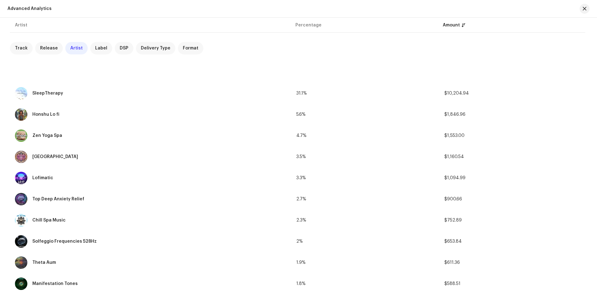
scroll to position [0, 0]
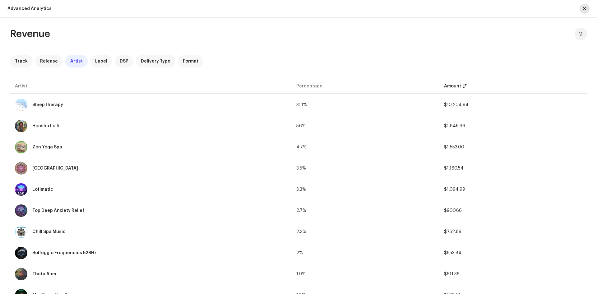
click at [586, 10] on button "button" at bounding box center [585, 9] width 10 height 10
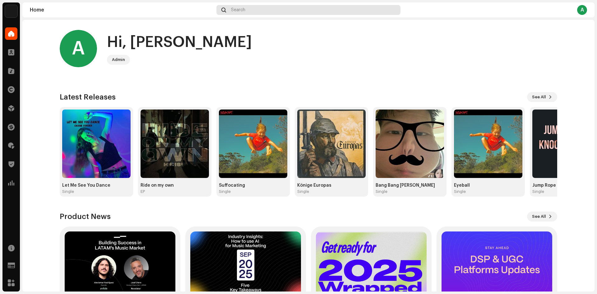
click at [307, 6] on div "Search" at bounding box center [308, 10] width 184 height 10
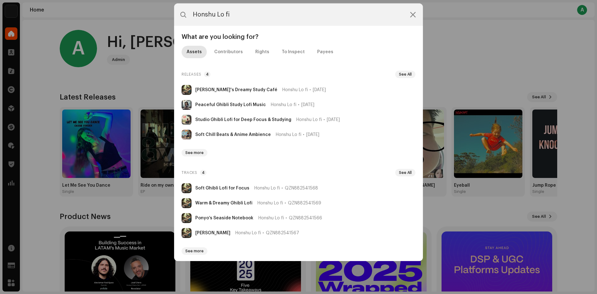
type input "Honshu Lo fi"
click at [413, 18] on div at bounding box center [412, 14] width 7 height 7
click at [414, 16] on icon at bounding box center [413, 14] width 6 height 5
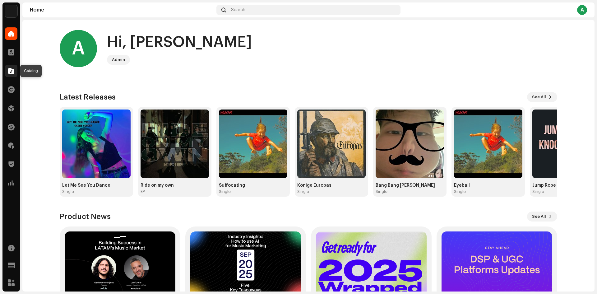
click at [10, 66] on div at bounding box center [11, 71] width 12 height 12
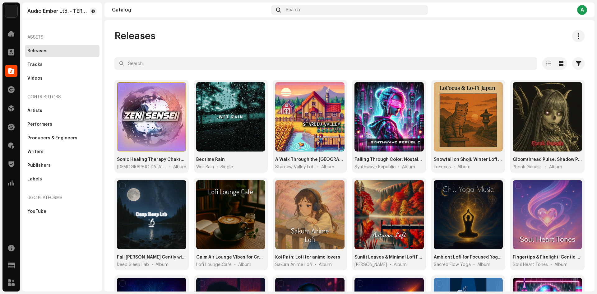
click at [442, 35] on div "Releases" at bounding box center [349, 36] width 470 height 12
click at [319, 35] on div "Releases" at bounding box center [349, 36] width 470 height 12
click at [11, 189] on div at bounding box center [11, 183] width 12 height 12
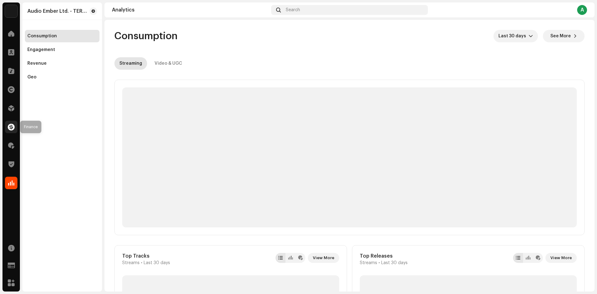
click at [11, 124] on span at bounding box center [11, 126] width 7 height 5
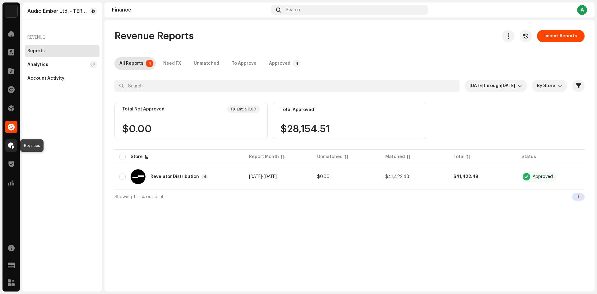
click at [15, 145] on div at bounding box center [11, 145] width 12 height 12
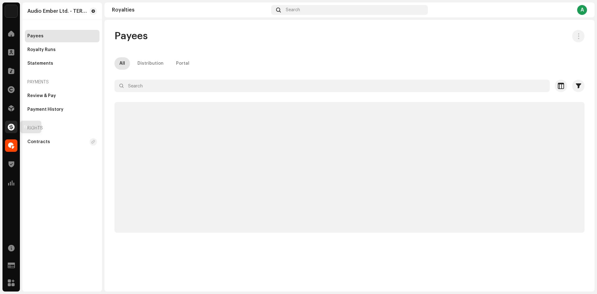
click at [11, 127] on span at bounding box center [11, 126] width 7 height 5
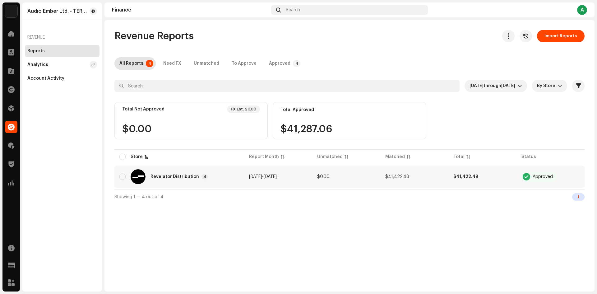
click at [259, 177] on span "Aug 2025" at bounding box center [255, 176] width 13 height 4
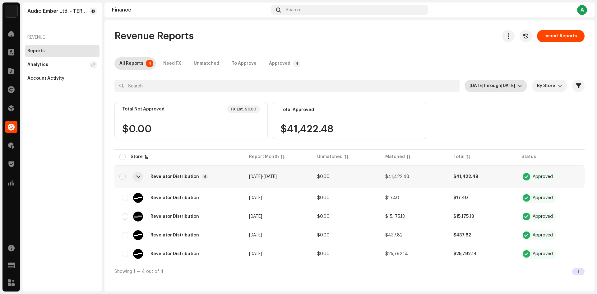
click at [478, 88] on span "Aug 2025 through Oct 2025" at bounding box center [493, 86] width 48 height 12
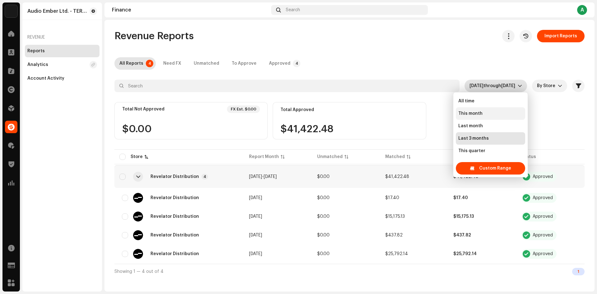
click at [476, 109] on li "This month" at bounding box center [490, 113] width 69 height 12
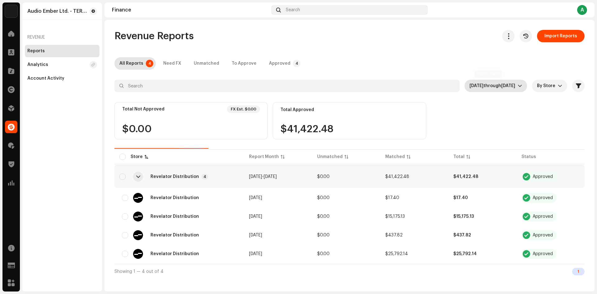
click at [476, 87] on span "Oct 2025" at bounding box center [476, 86] width 14 height 4
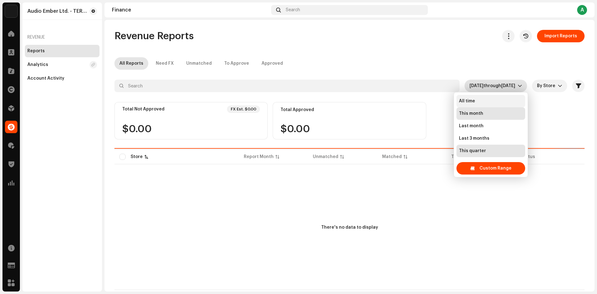
click at [475, 101] on li "All time" at bounding box center [490, 101] width 69 height 12
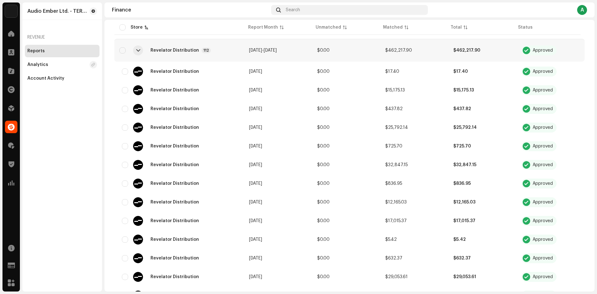
scroll to position [342, 0]
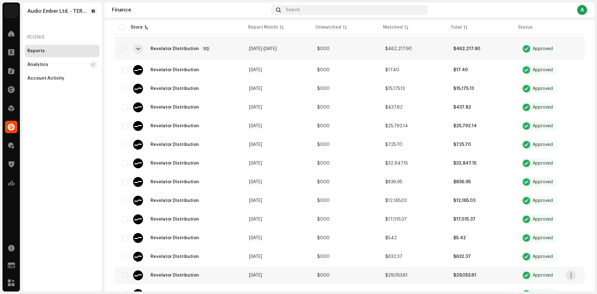
click at [349, 277] on td "$0.00" at bounding box center [346, 274] width 68 height 17
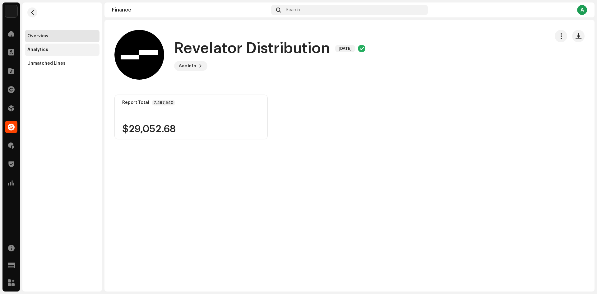
click at [72, 51] on div "Analytics" at bounding box center [62, 49] width 70 height 5
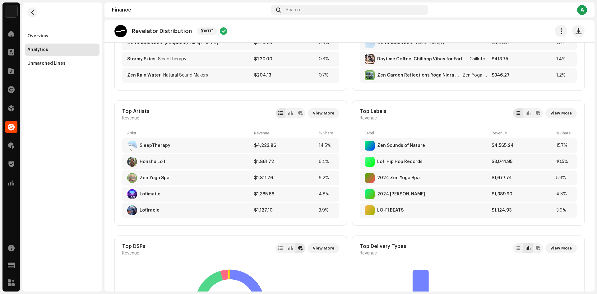
scroll to position [124, 0]
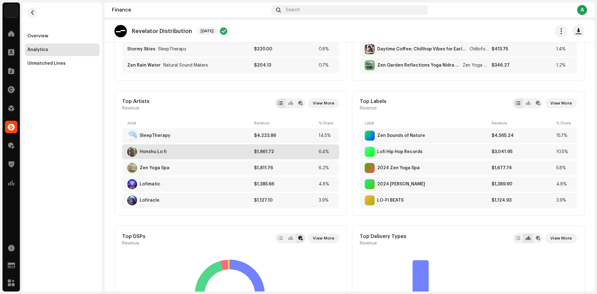
click at [214, 154] on div "Honshu Lo fi" at bounding box center [189, 152] width 124 height 10
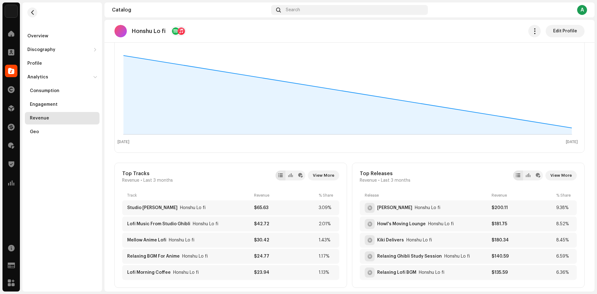
scroll to position [93, 0]
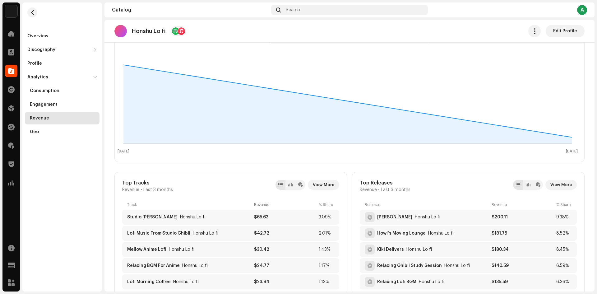
drag, startPoint x: 134, startPoint y: 28, endPoint x: 175, endPoint y: 29, distance: 41.4
click at [175, 29] on div "Honshu Lo fi" at bounding box center [150, 31] width 72 height 12
copy div "Honshu Lo fi"
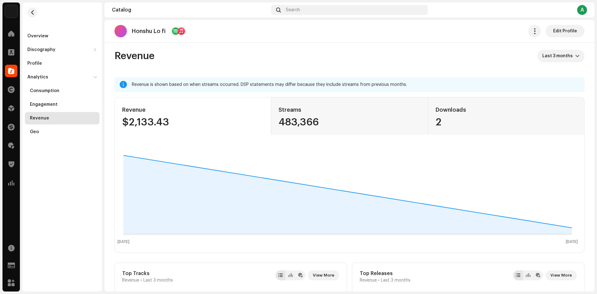
scroll to position [0, 0]
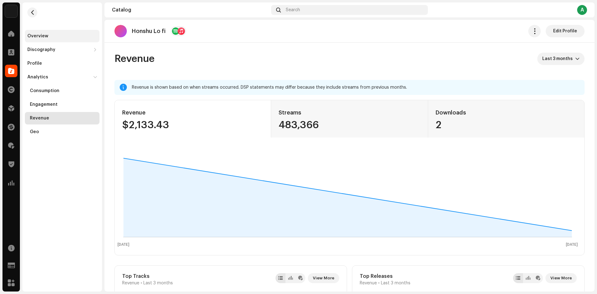
click at [50, 38] on div "Overview" at bounding box center [62, 36] width 70 height 5
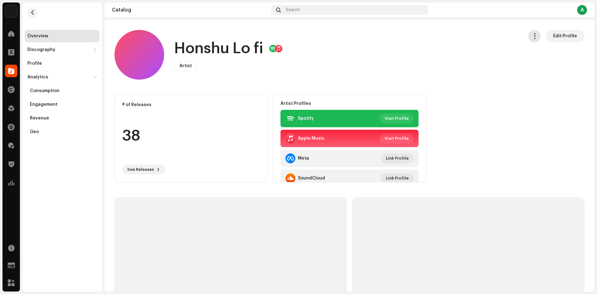
click at [532, 38] on span "button" at bounding box center [535, 36] width 6 height 5
click at [436, 42] on div "Honshu Lo fi Artist Edit Profile" at bounding box center [316, 55] width 404 height 50
click at [72, 47] on div "Discography" at bounding box center [58, 49] width 63 height 5
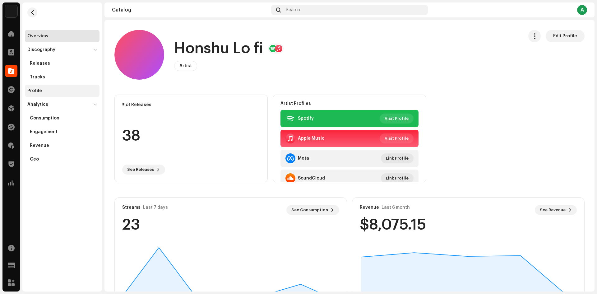
click at [56, 88] on div "Profile" at bounding box center [62, 91] width 75 height 12
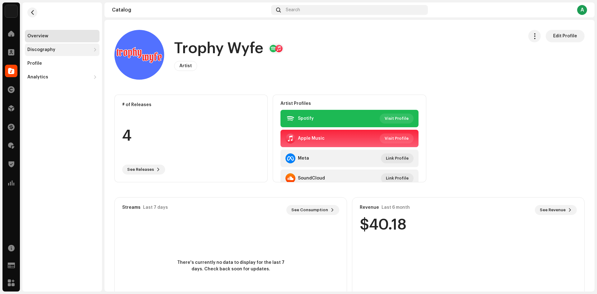
click at [57, 52] on div "Discography" at bounding box center [62, 50] width 75 height 12
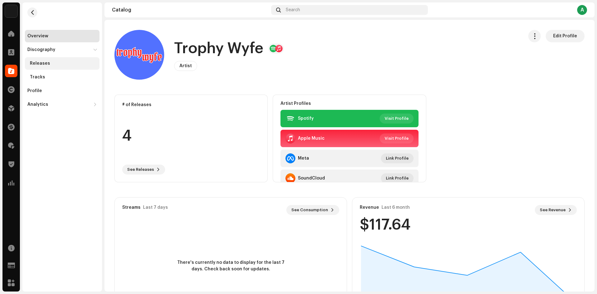
click at [56, 69] on div "Releases" at bounding box center [62, 63] width 75 height 12
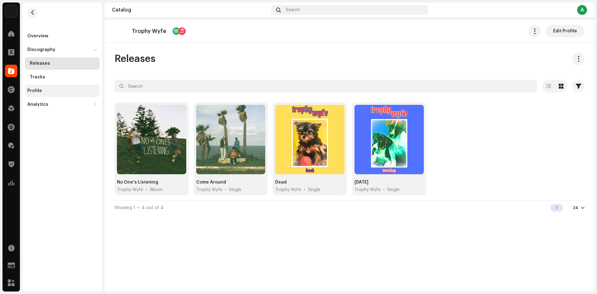
click at [52, 92] on div "Profile" at bounding box center [62, 90] width 70 height 5
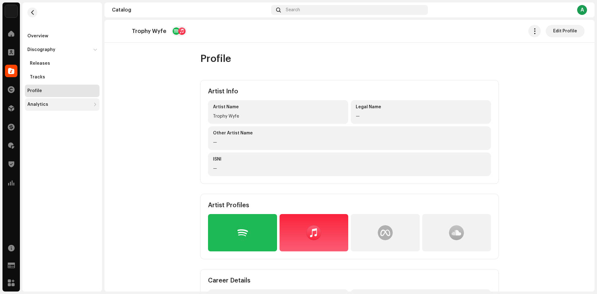
click at [59, 106] on div "Analytics" at bounding box center [58, 104] width 63 height 5
click at [60, 120] on div "Consumption" at bounding box center [63, 118] width 67 height 5
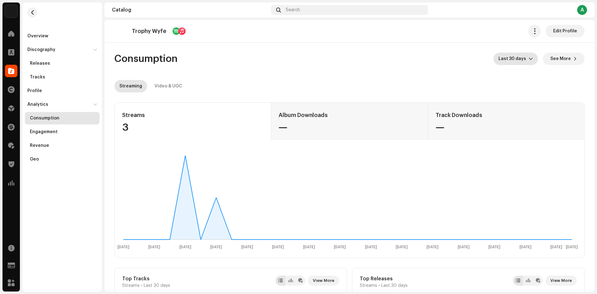
click at [525, 61] on span "Last 30 days" at bounding box center [513, 59] width 30 height 12
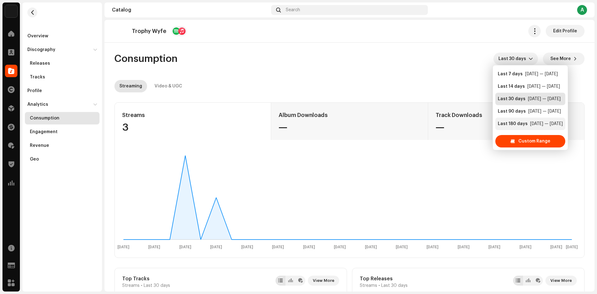
click at [530, 125] on div "[DATE] — [DATE]" at bounding box center [546, 124] width 33 height 6
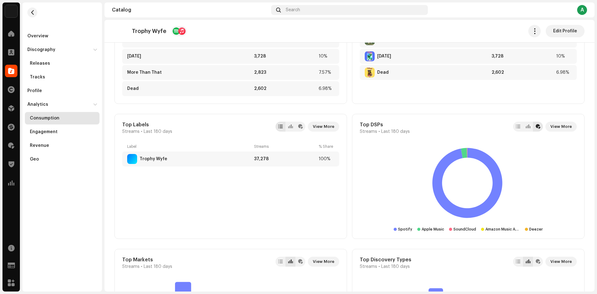
scroll to position [278, 0]
